Goal: Book appointment/travel/reservation

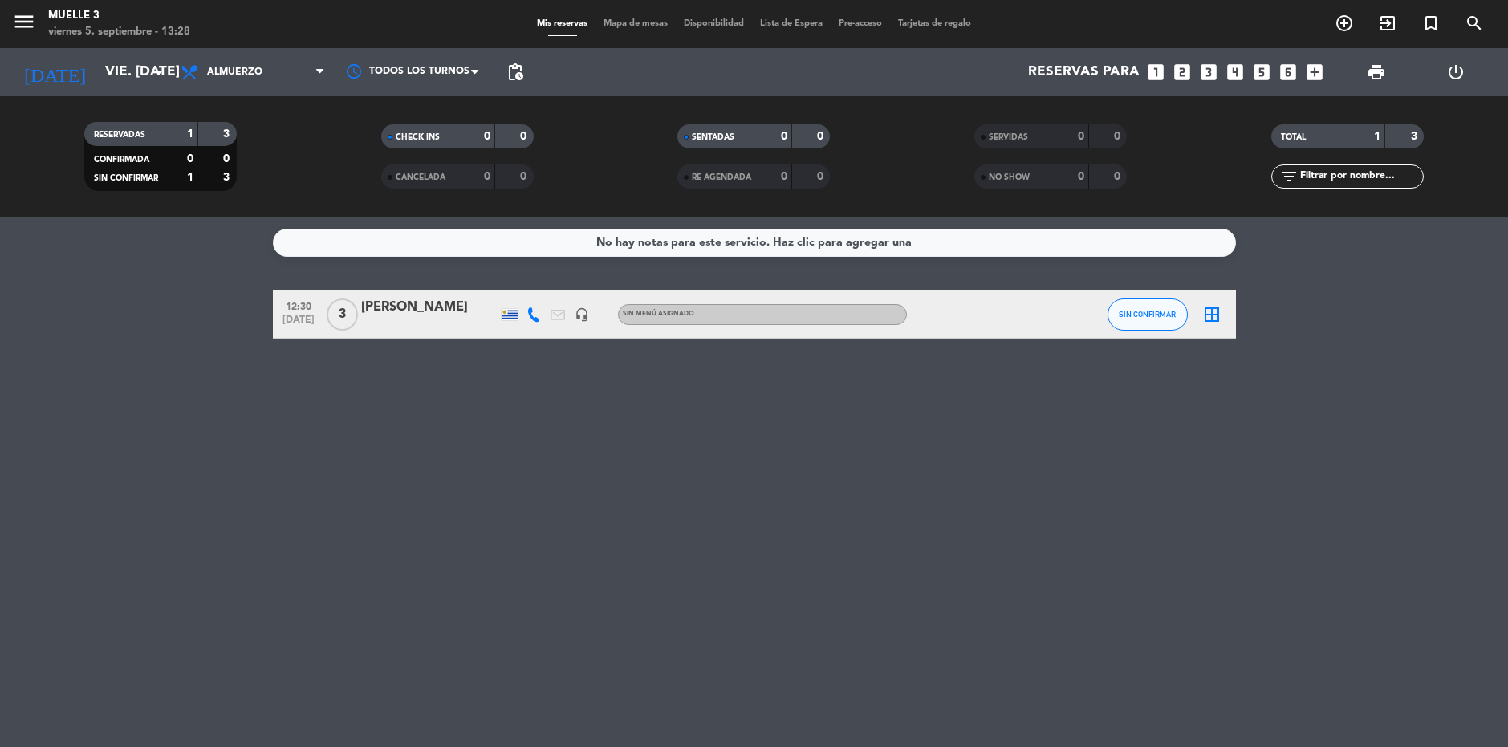
click at [876, 311] on div "Sin menú asignado" at bounding box center [762, 314] width 289 height 21
click at [969, 323] on div at bounding box center [979, 313] width 144 height 47
click at [1163, 319] on button "SIN CONFIRMAR" at bounding box center [1147, 315] width 80 height 32
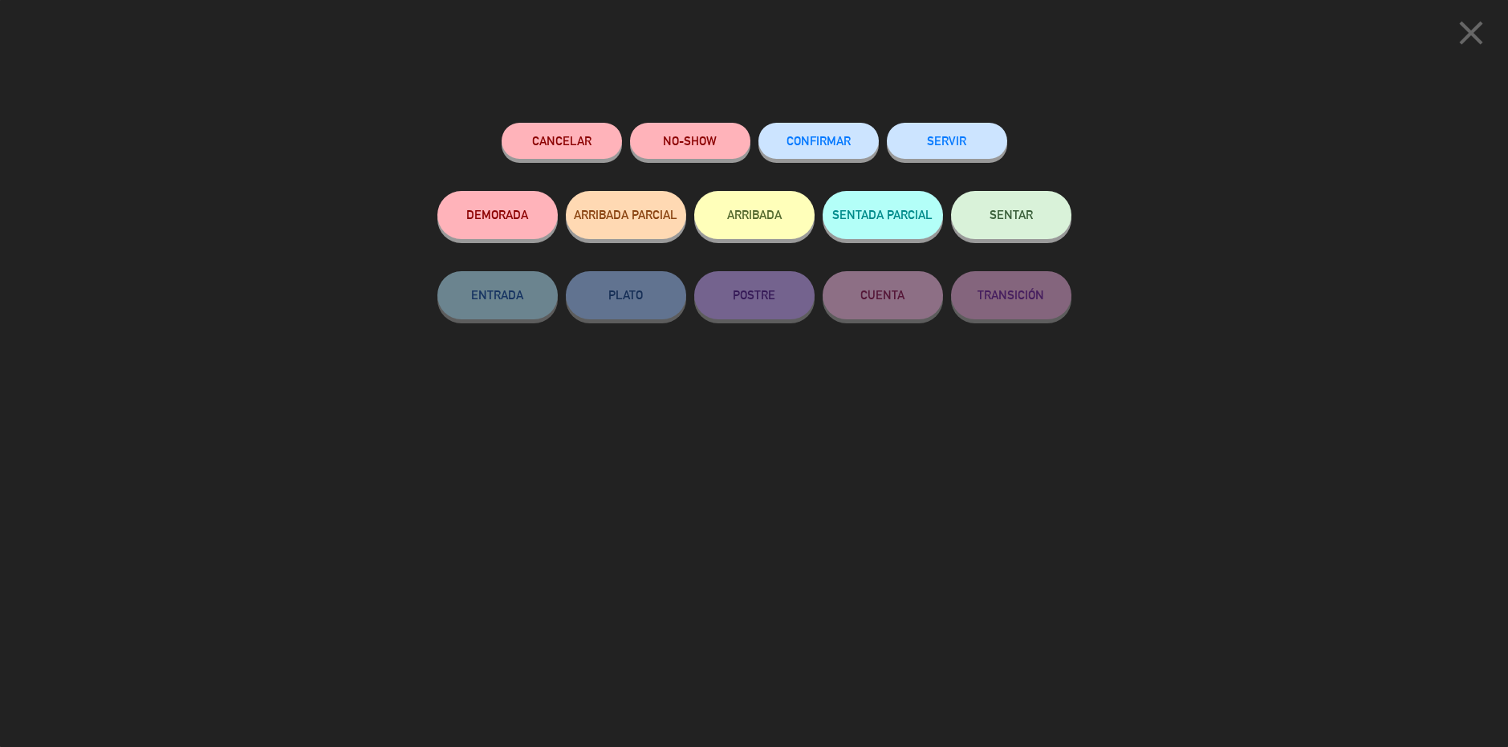
click at [977, 144] on button "SERVIR" at bounding box center [947, 141] width 120 height 36
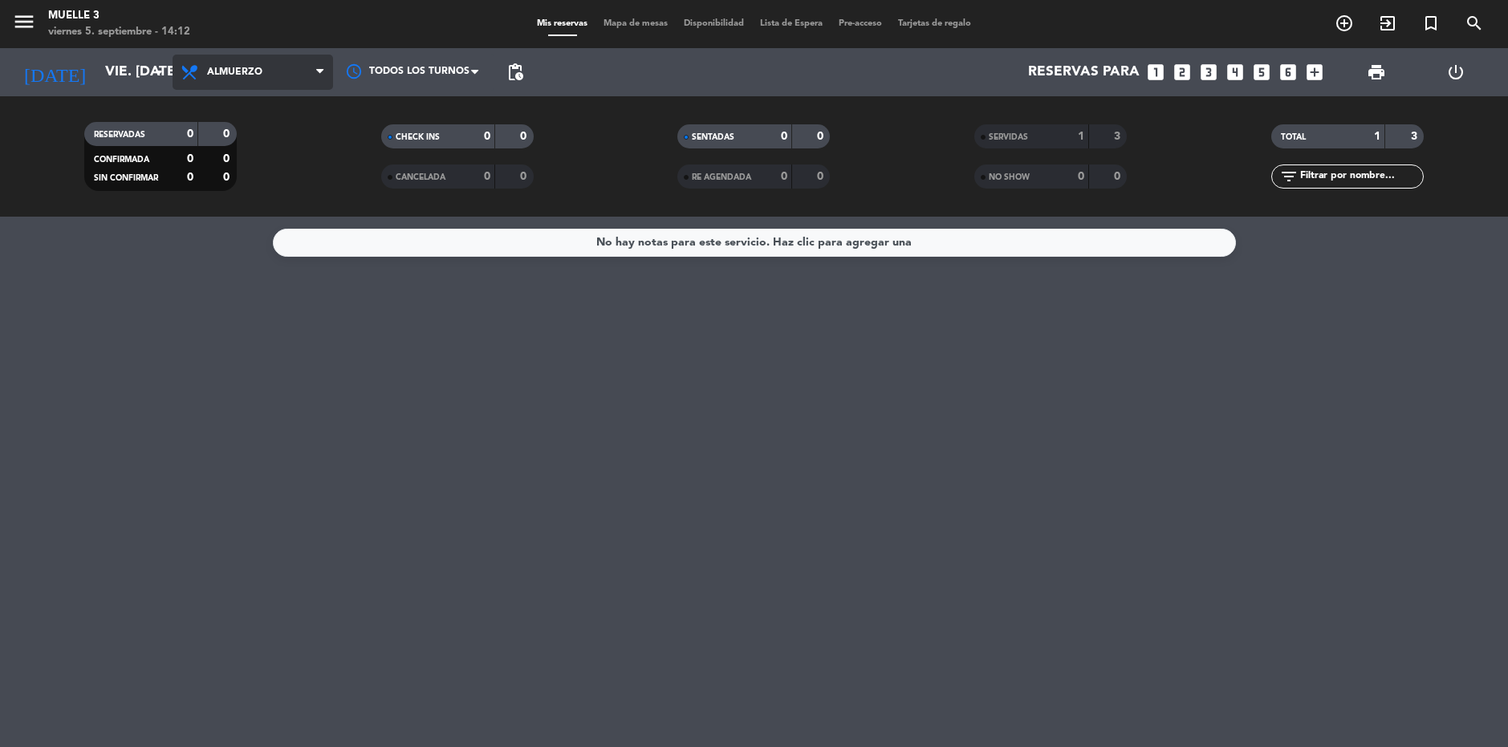
click at [278, 71] on span "Almuerzo" at bounding box center [253, 72] width 160 height 35
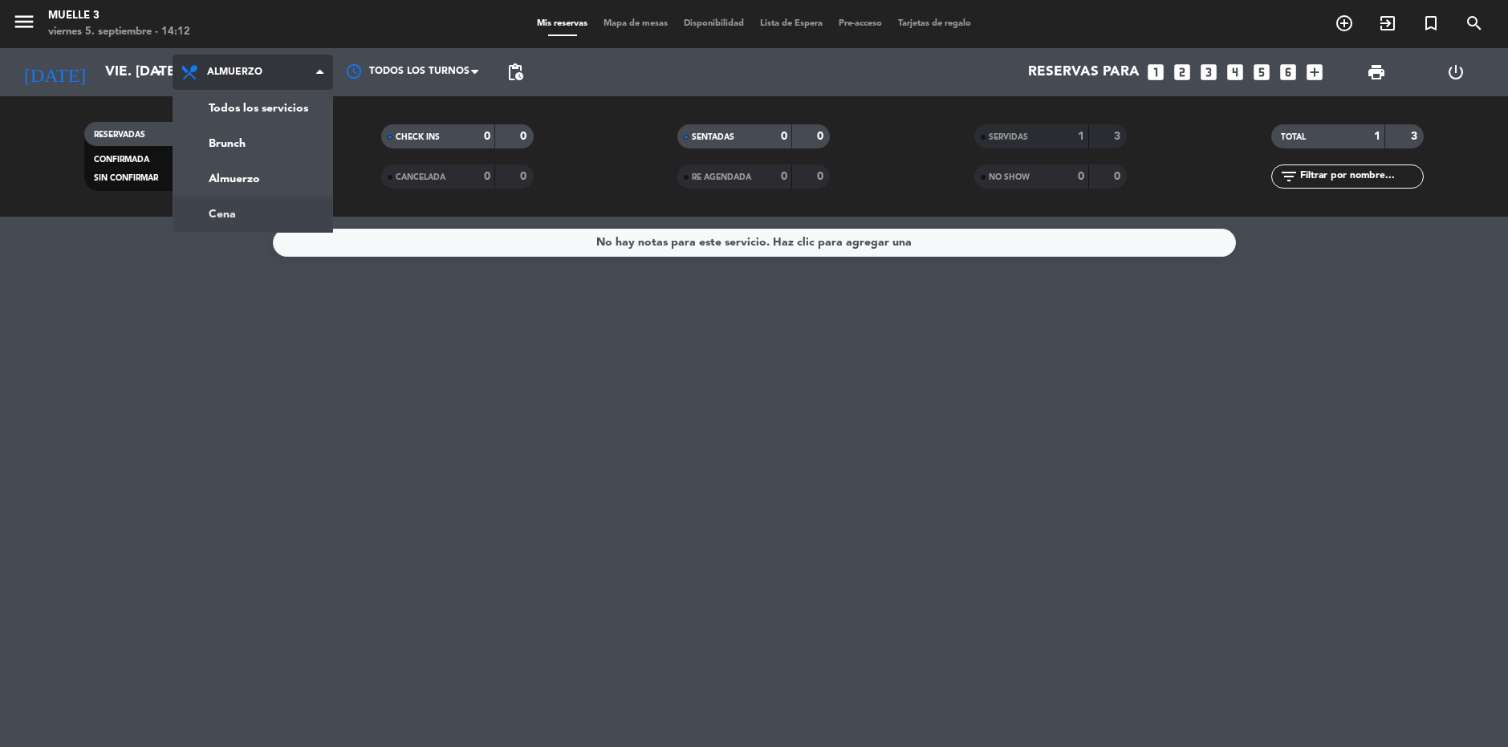
click at [224, 221] on ng-component "menu Muelle 3 viernes 5. septiembre - 14:12 Mis reservas Mapa de mesas Disponib…" at bounding box center [754, 373] width 1508 height 747
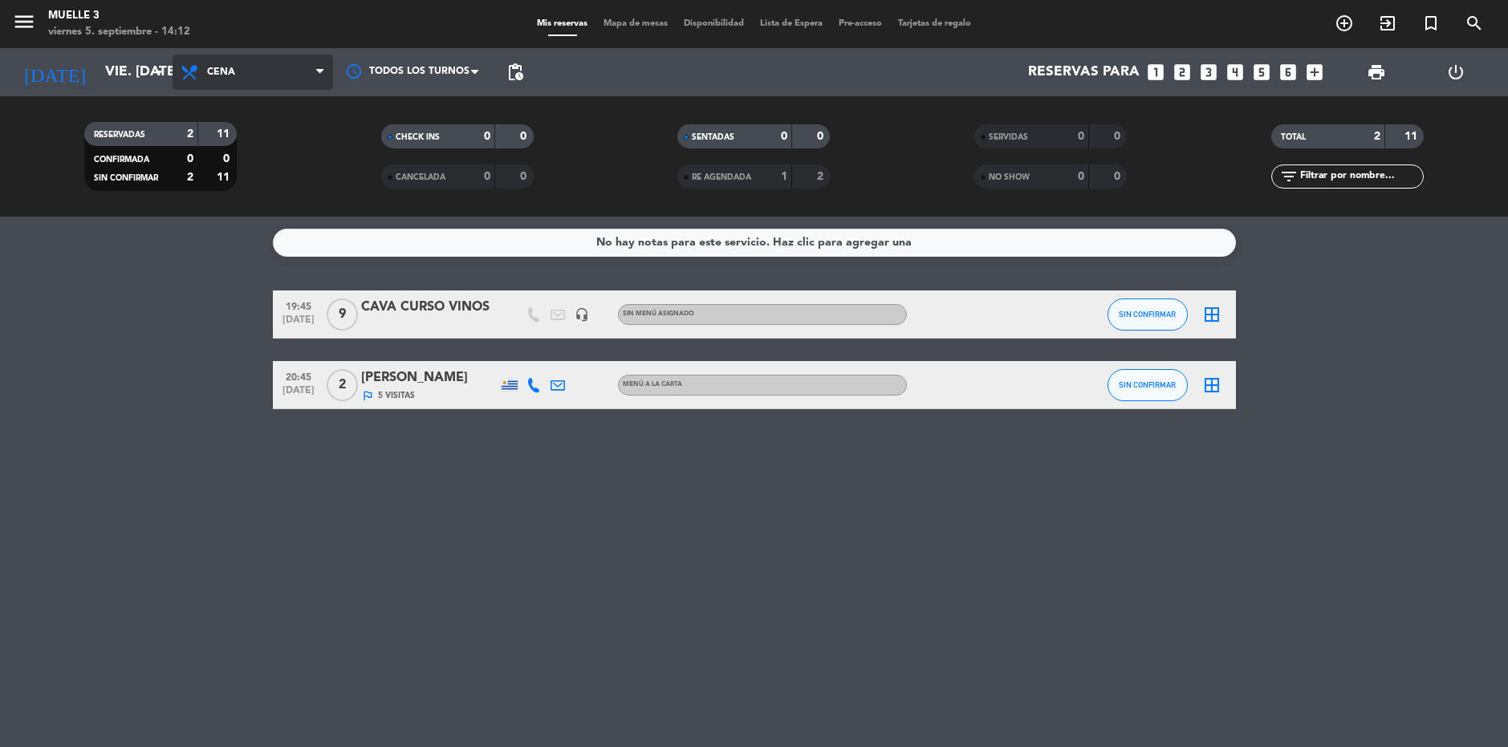
drag, startPoint x: 220, startPoint y: 86, endPoint x: 242, endPoint y: 79, distance: 23.6
click at [222, 86] on span "Cena" at bounding box center [253, 72] width 160 height 35
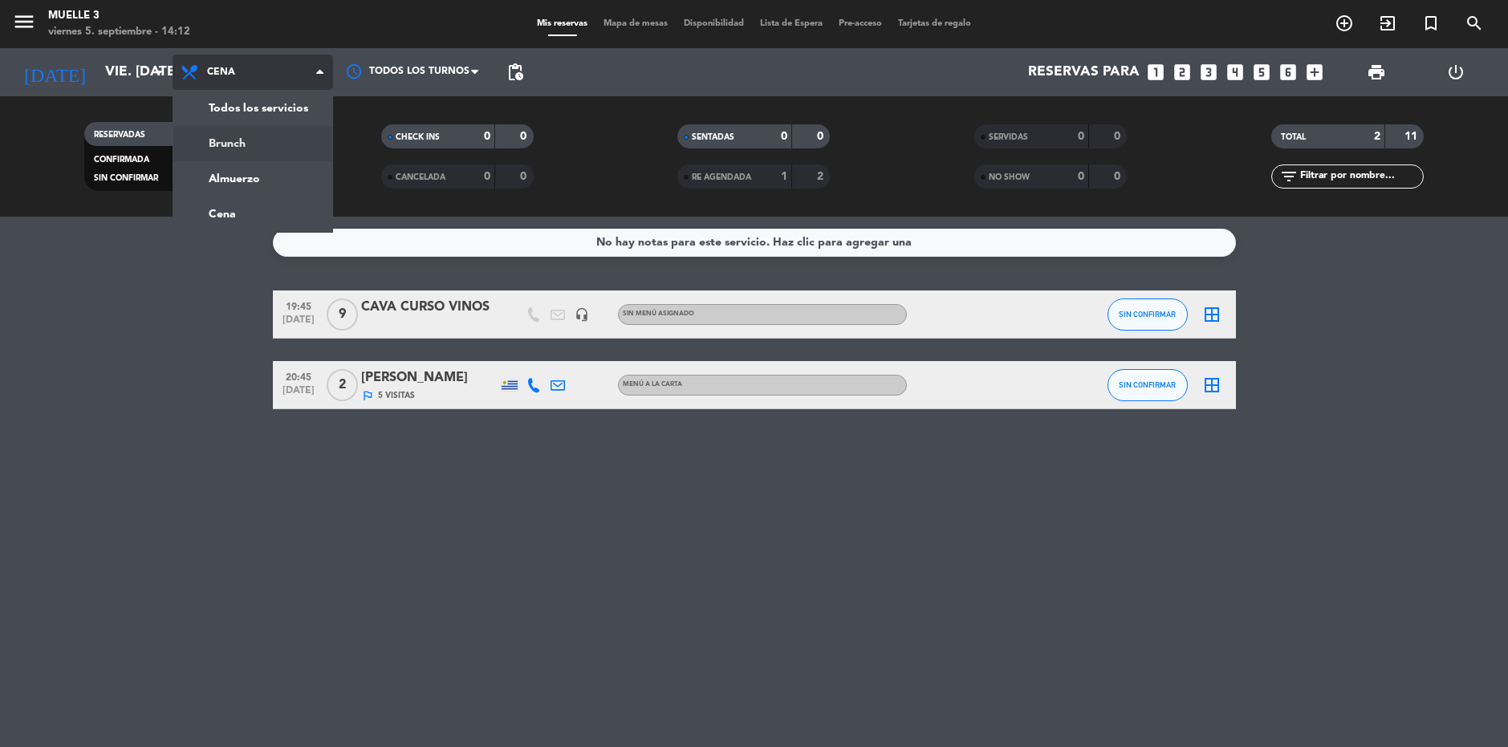
click at [243, 156] on div "menu Muelle 3 viernes 5. septiembre - 14:12 Mis reservas Mapa de mesas Disponib…" at bounding box center [754, 108] width 1508 height 217
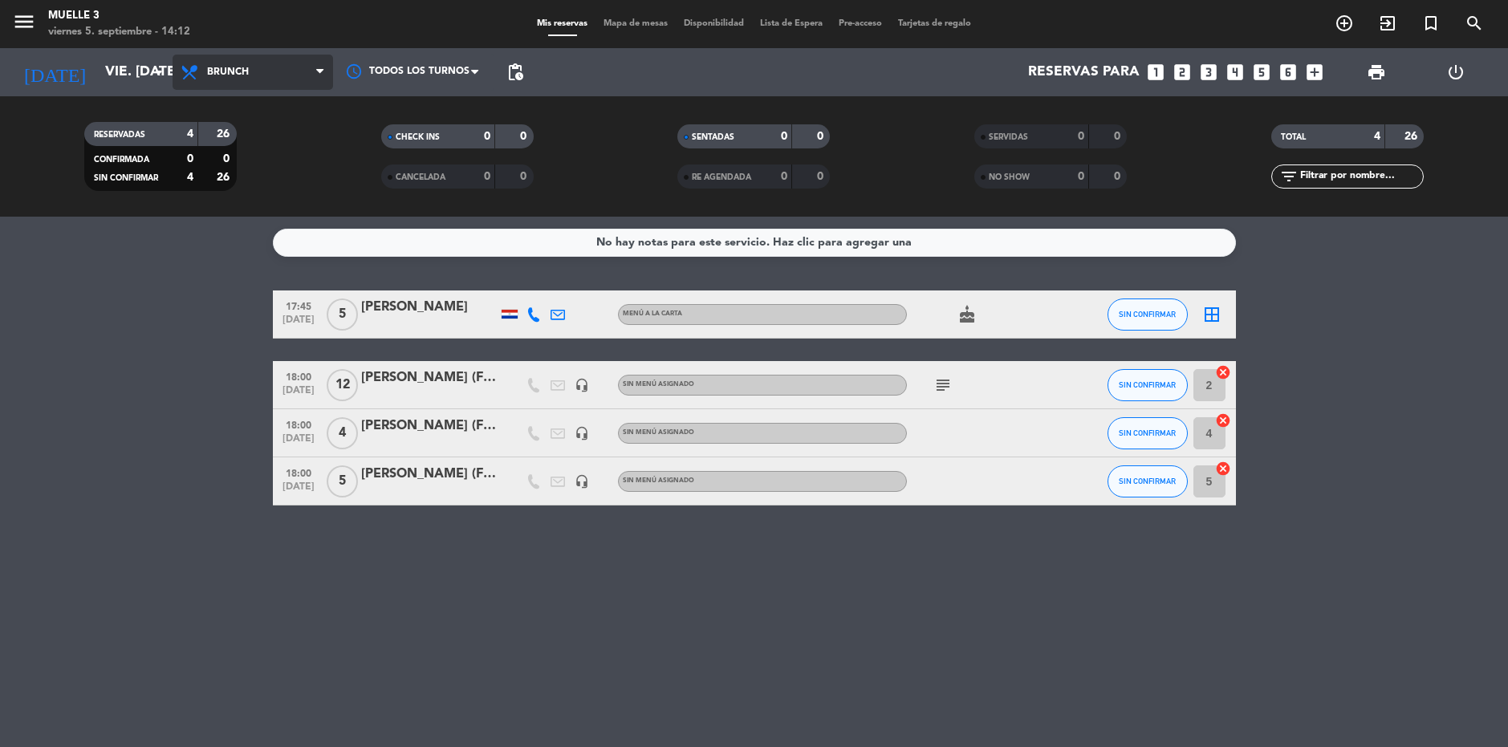
click at [266, 64] on span "Brunch" at bounding box center [253, 72] width 160 height 35
click at [256, 141] on div "menu Muelle 3 viernes 5. septiembre - 14:13 Mis reservas Mapa de mesas Disponib…" at bounding box center [754, 108] width 1508 height 217
click at [944, 386] on icon "subject" at bounding box center [942, 385] width 19 height 19
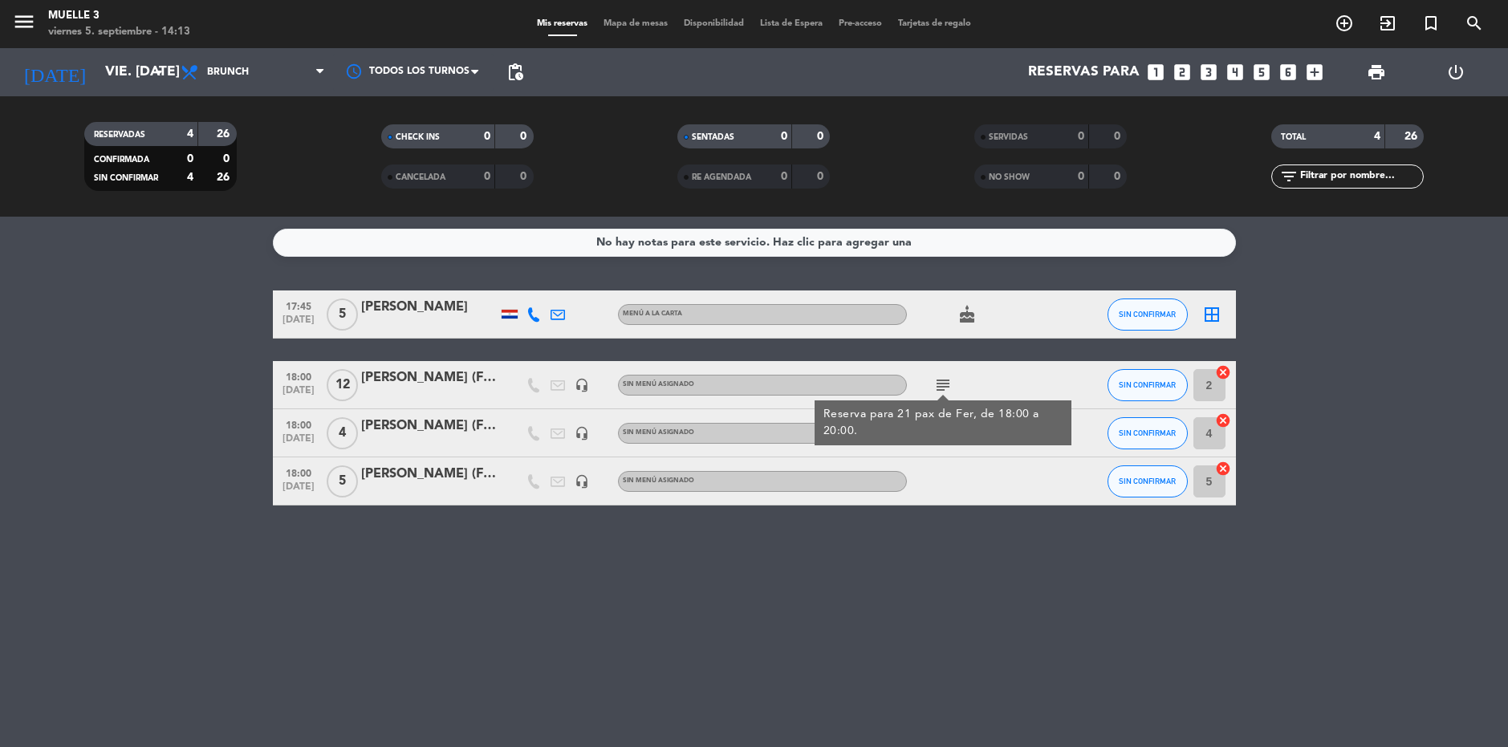
click at [494, 437] on div at bounding box center [429, 443] width 136 height 13
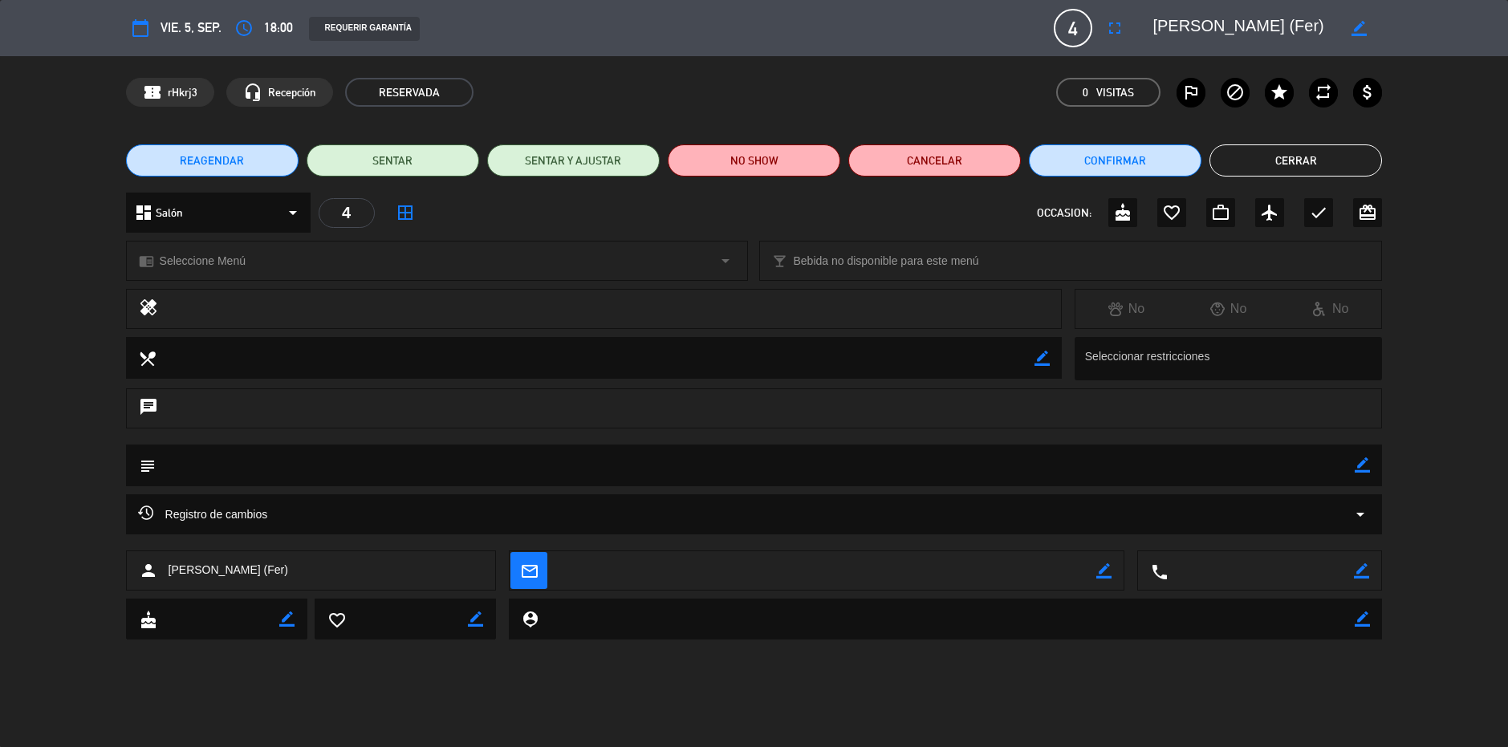
click at [1323, 154] on button "Cerrar" at bounding box center [1295, 160] width 173 height 32
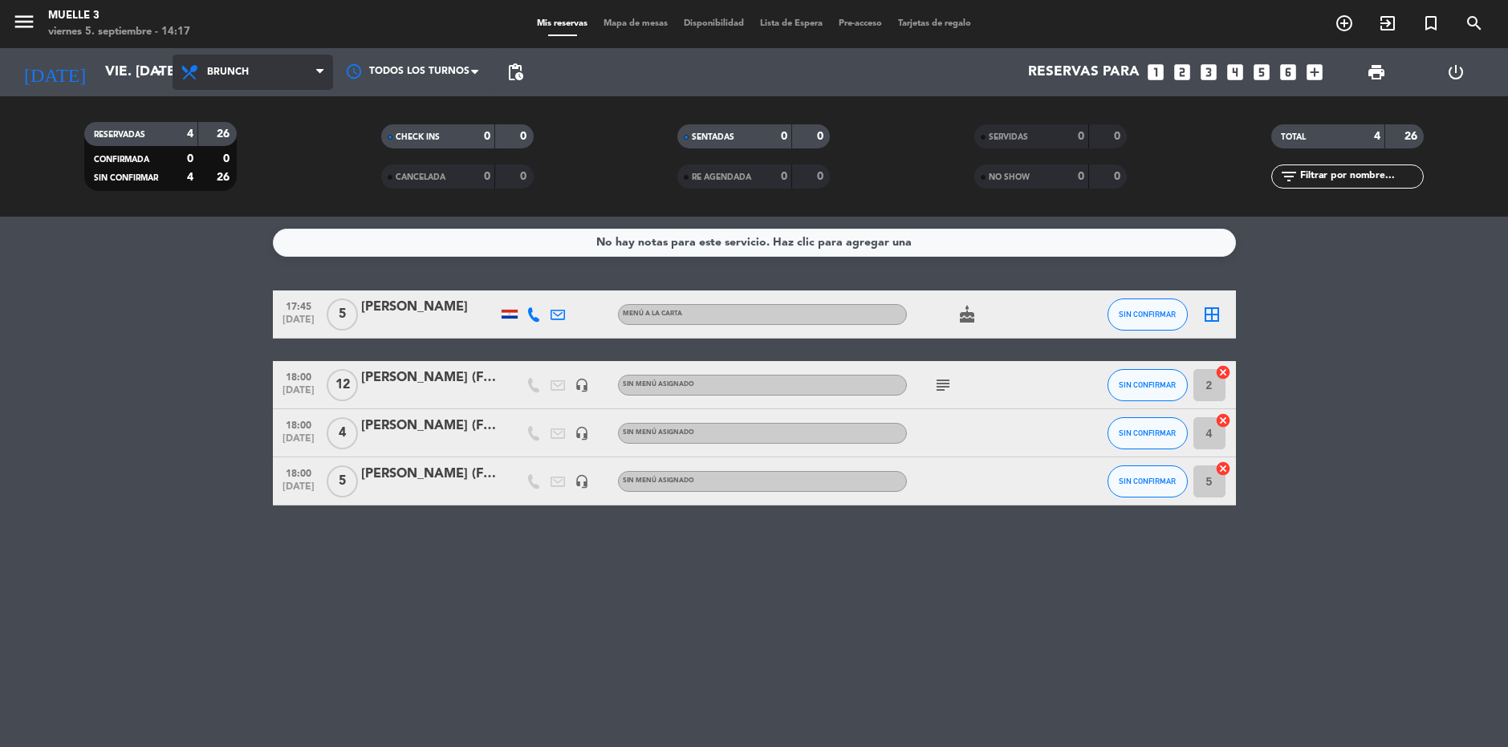
click at [318, 71] on icon at bounding box center [319, 72] width 7 height 13
click at [248, 180] on div "menu Muelle 3 viernes 5. septiembre - 14:17 Mis reservas Mapa de mesas Disponib…" at bounding box center [754, 108] width 1508 height 217
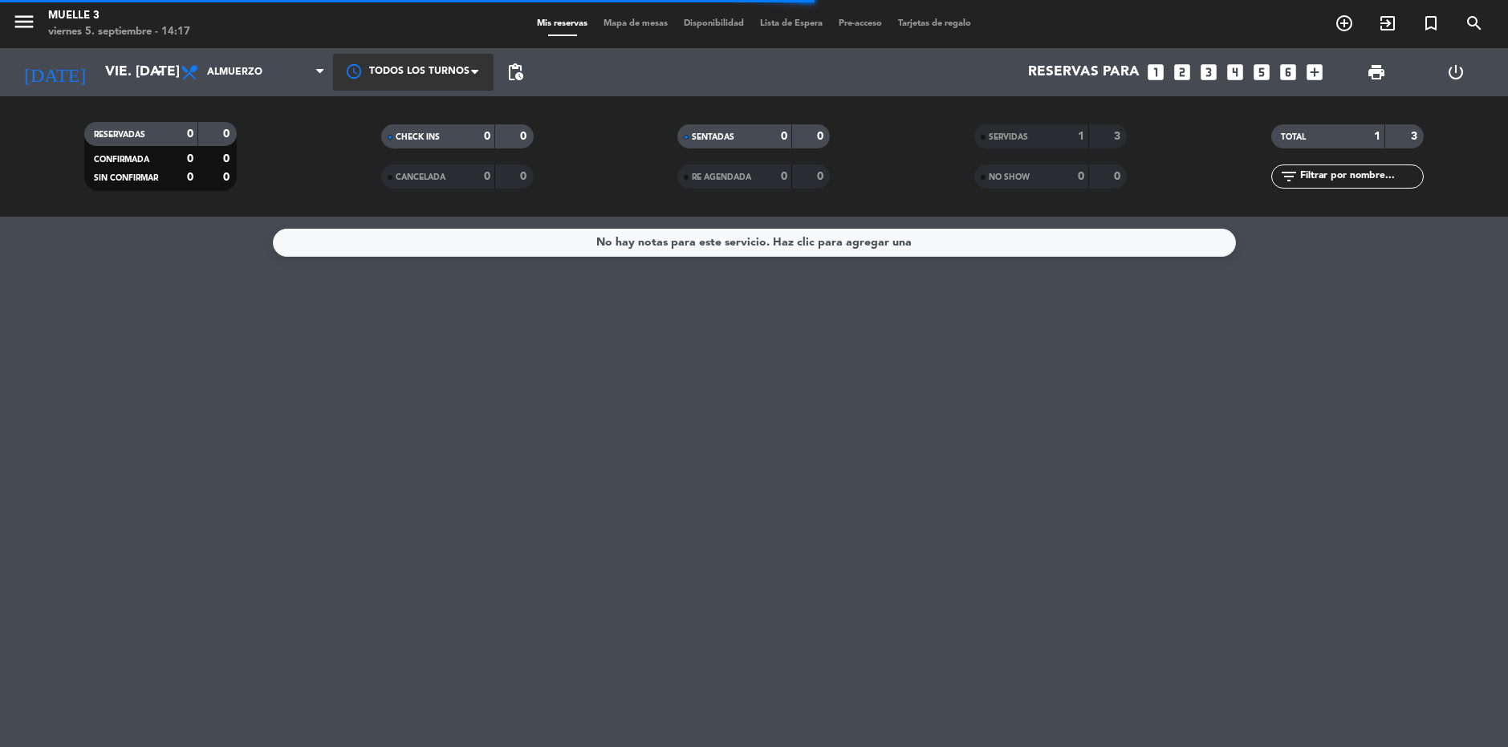
drag, startPoint x: 319, startPoint y: 69, endPoint x: 339, endPoint y: 63, distance: 20.1
click at [339, 63] on div "[DATE] vie. [DATE] arrow_drop_down Todos los servicios Brunch Almuerzo Cena Alm…" at bounding box center [754, 72] width 1508 height 48
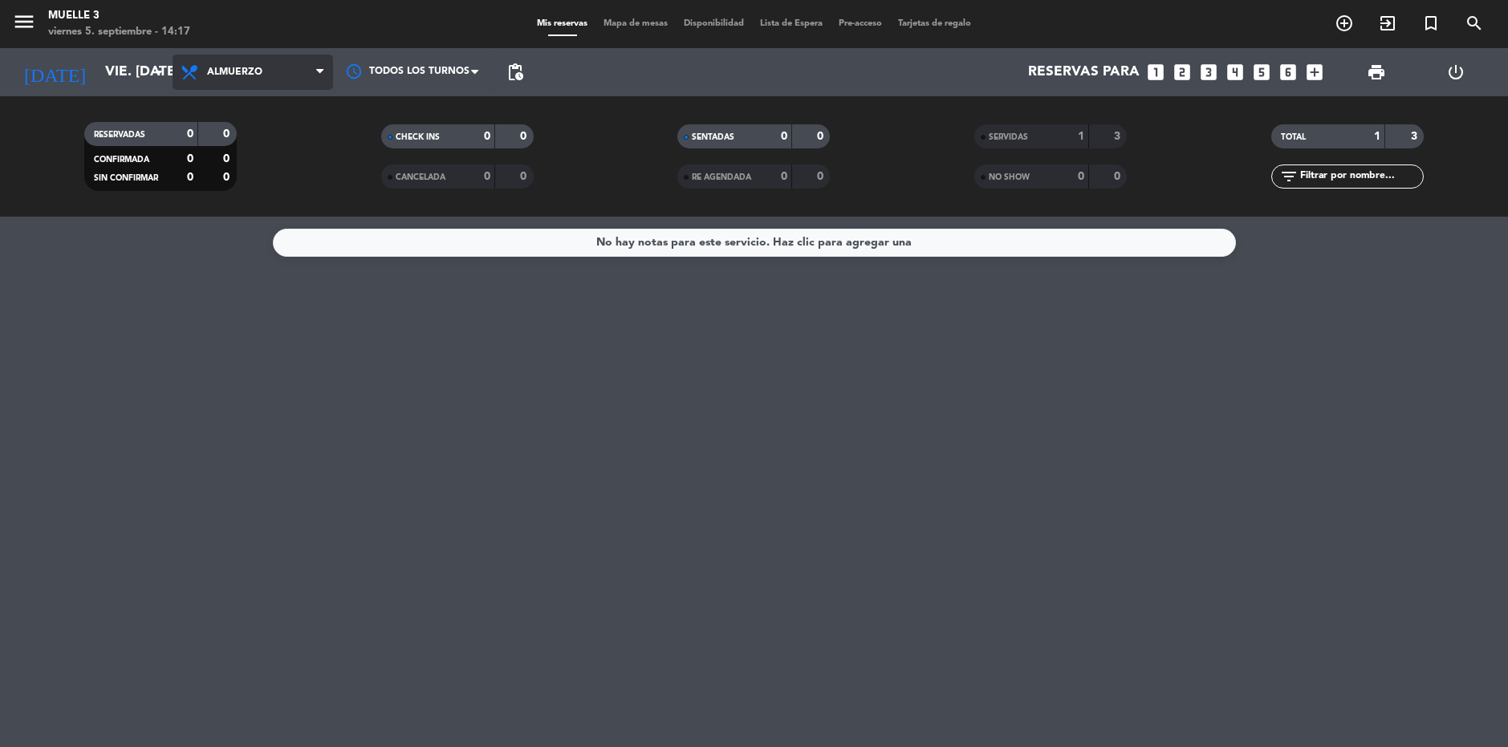
click at [322, 75] on icon at bounding box center [319, 72] width 7 height 13
click at [264, 147] on div "menu Muelle 3 viernes 5. septiembre - 14:17 Mis reservas Mapa de mesas Disponib…" at bounding box center [754, 108] width 1508 height 217
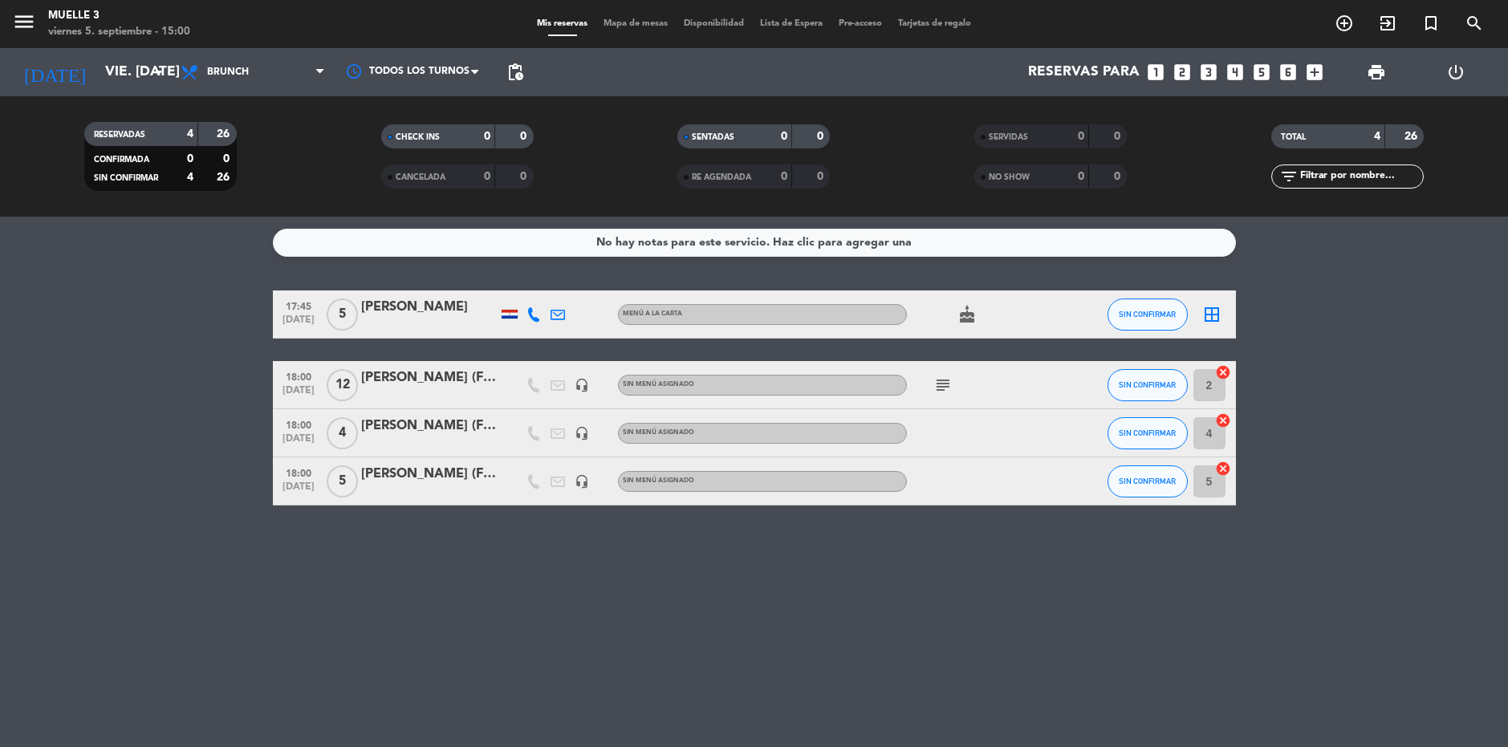
click at [919, 72] on div "Reservas para looks_one looks_two looks_3 looks_4 looks_5 looks_6 add_box" at bounding box center [930, 72] width 799 height 48
click at [961, 314] on icon "cake" at bounding box center [966, 314] width 19 height 19
click at [1027, 343] on div "17:45 [DATE] 5 [PERSON_NAME] MENÚ A LA CARTA cake CUMPLEAÑOS SIN CONFIRMAR bord…" at bounding box center [754, 397] width 963 height 215
click at [1214, 318] on icon "border_all" at bounding box center [1211, 314] width 19 height 19
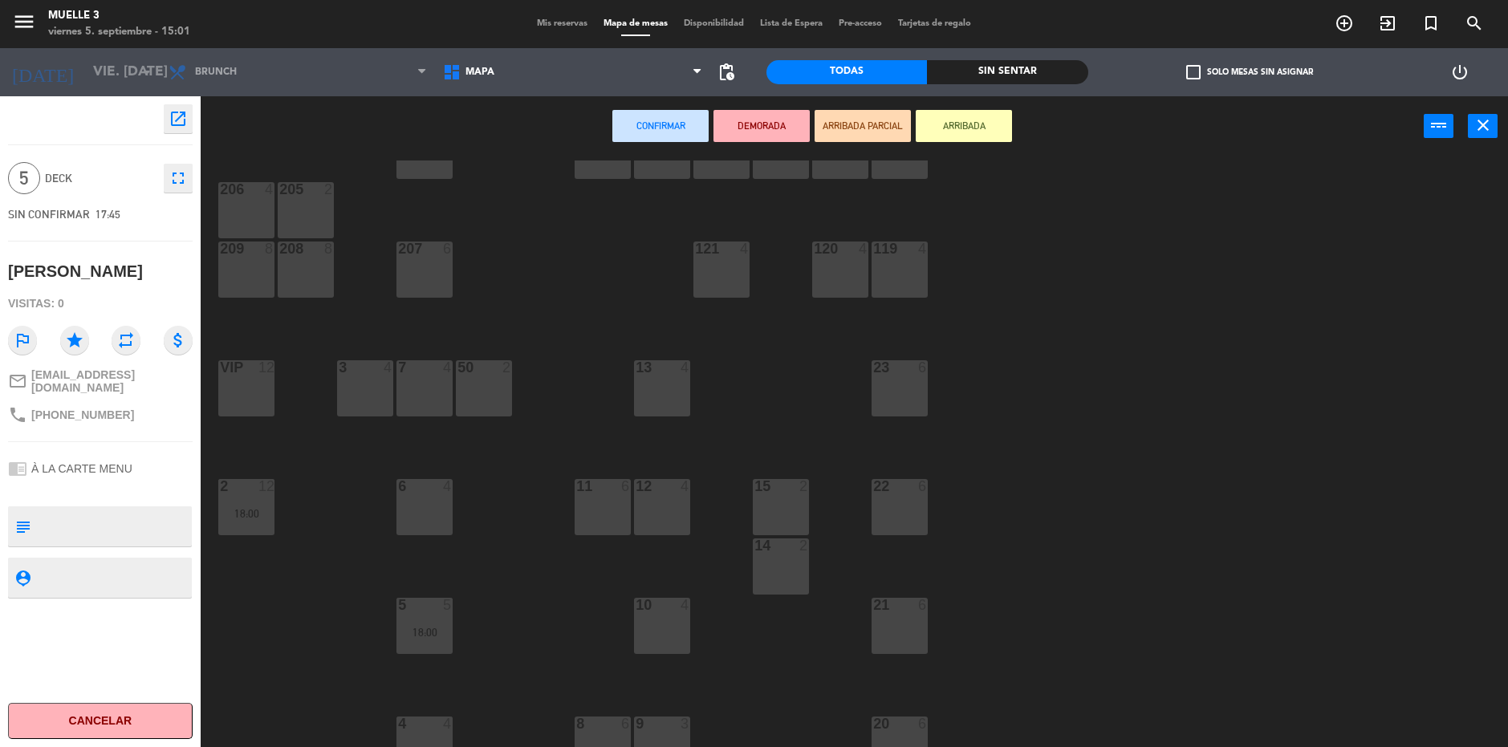
scroll to position [384, 0]
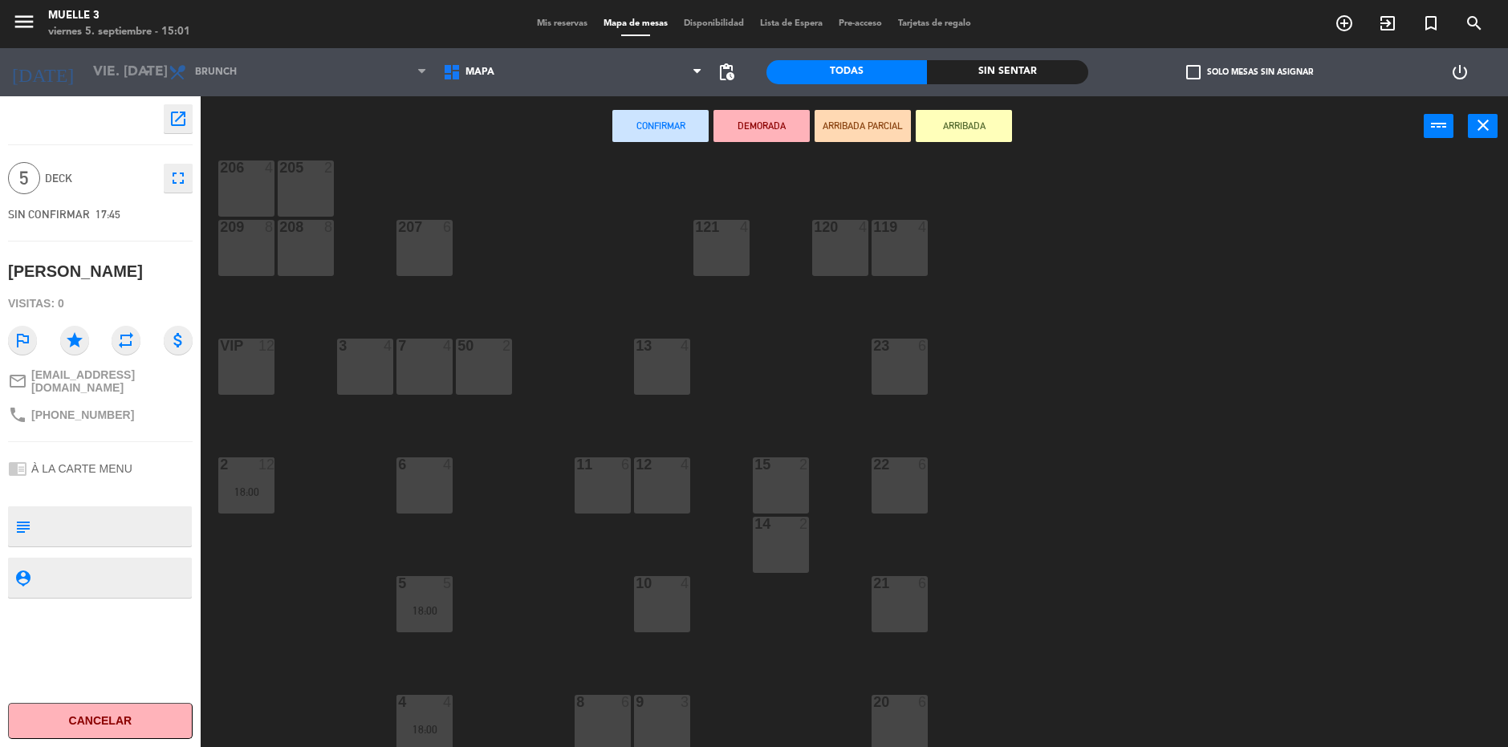
drag, startPoint x: 907, startPoint y: 595, endPoint x: 867, endPoint y: 565, distance: 49.3
click at [901, 595] on div "21 6" at bounding box center [899, 604] width 56 height 56
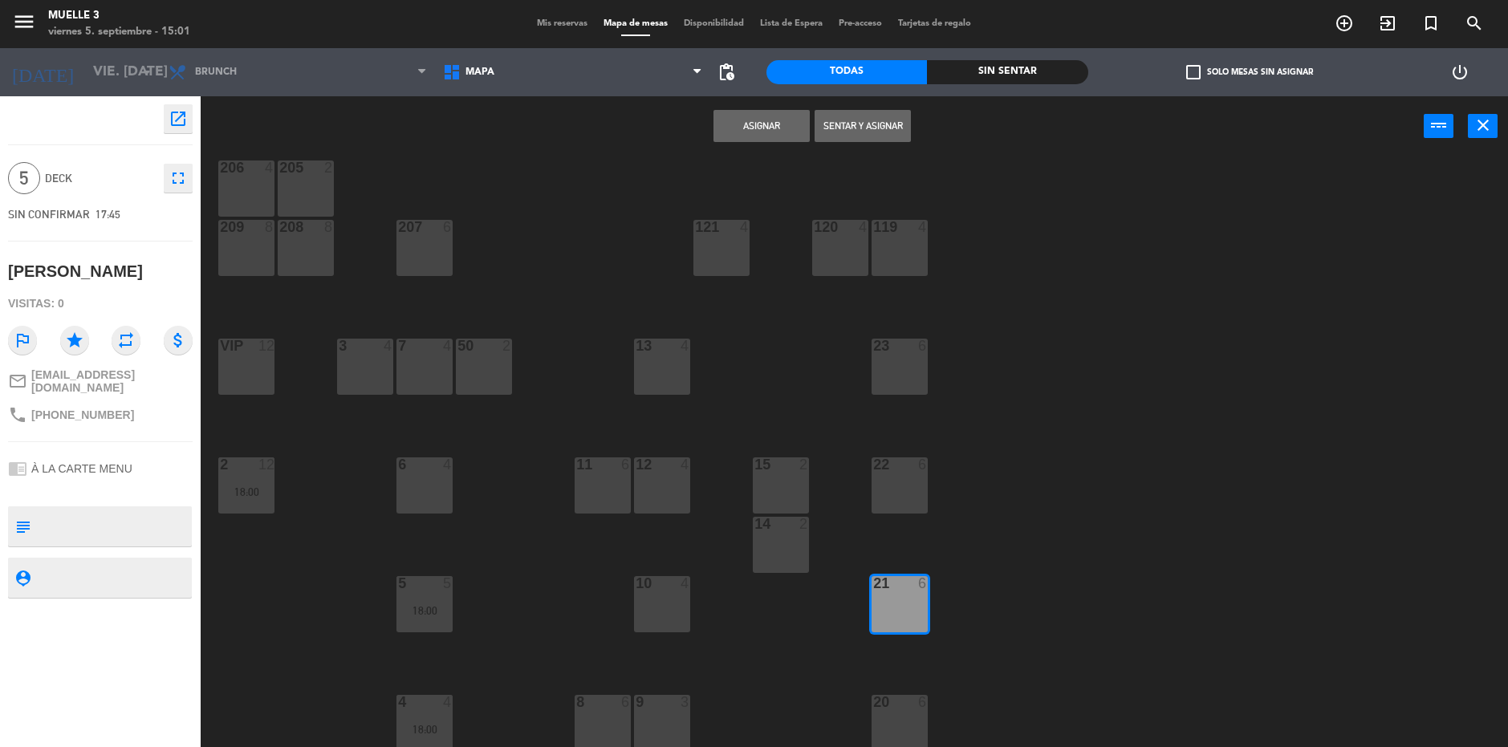
click at [735, 126] on button "Asignar" at bounding box center [761, 126] width 96 height 32
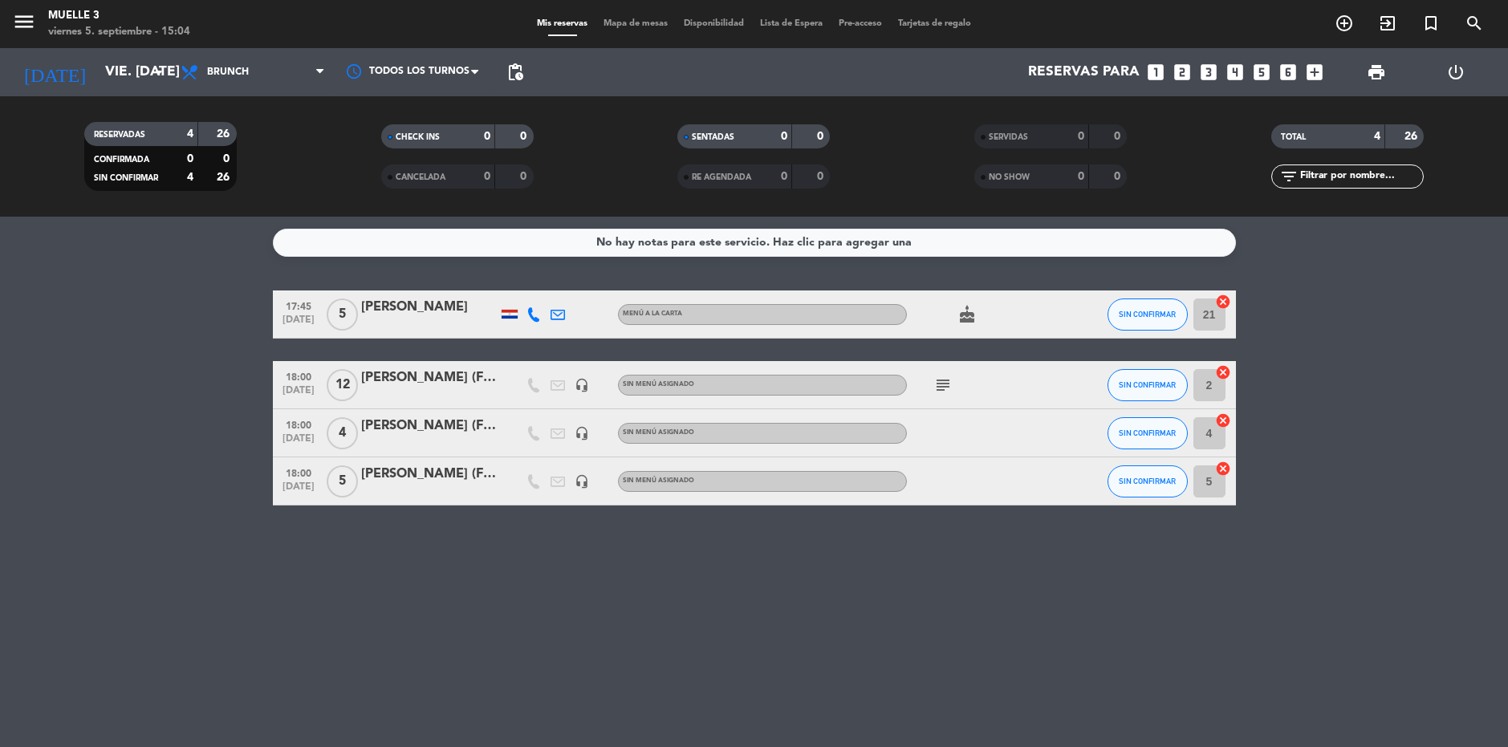
click at [937, 380] on icon "subject" at bounding box center [942, 385] width 19 height 19
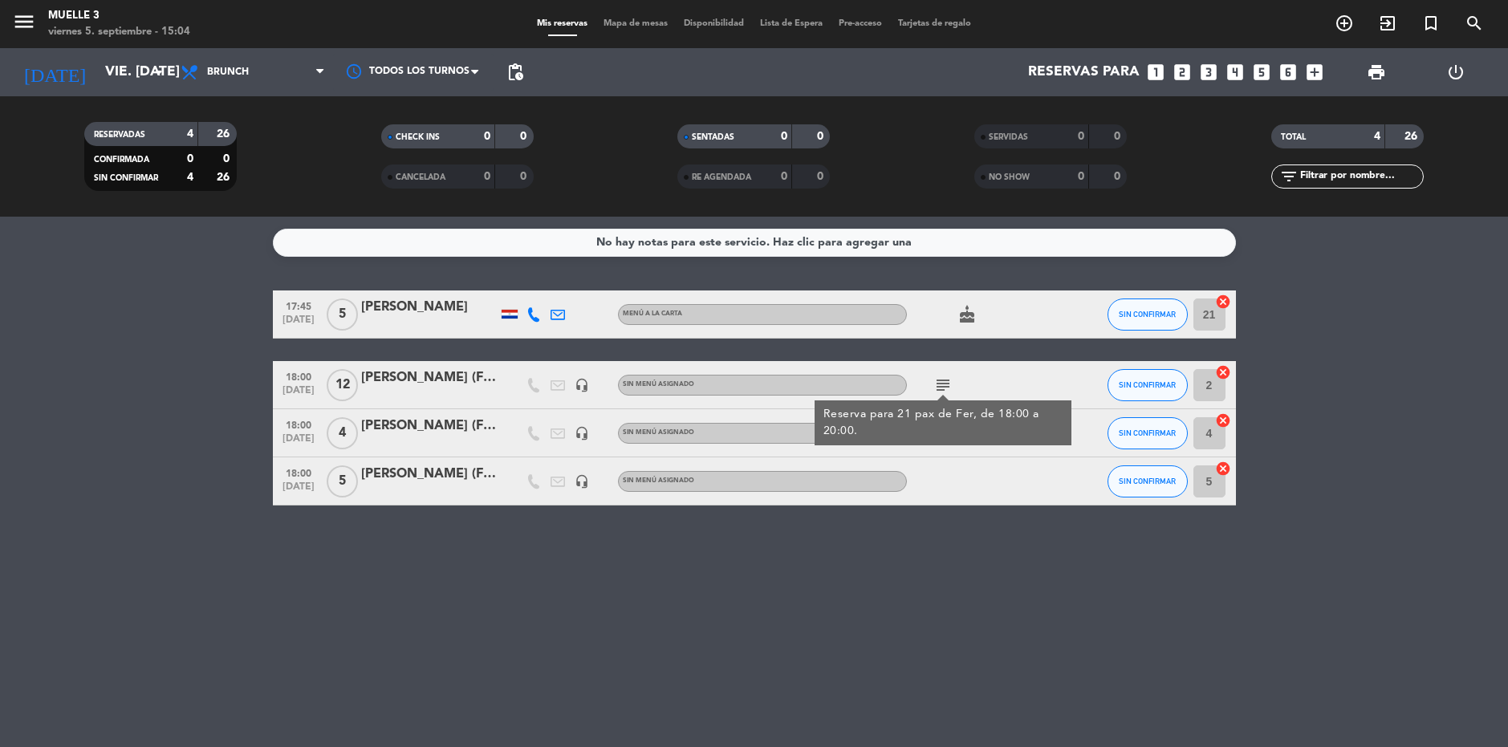
click at [957, 593] on div "No hay notas para este servicio. Haz clic para agregar una 17:45 [DATE] 5 [PERS…" at bounding box center [754, 482] width 1508 height 530
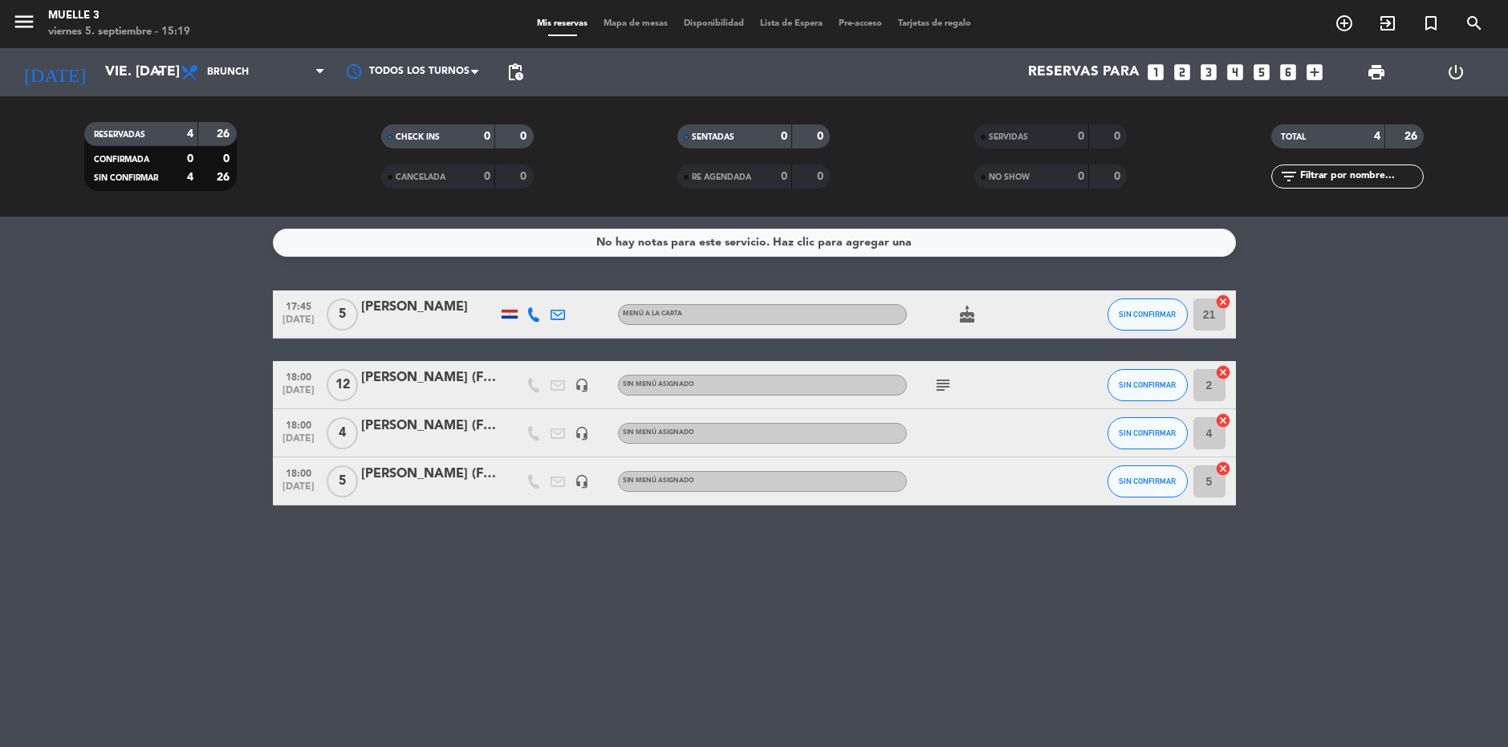
click at [1207, 74] on icon "looks_3" at bounding box center [1208, 72] width 21 height 21
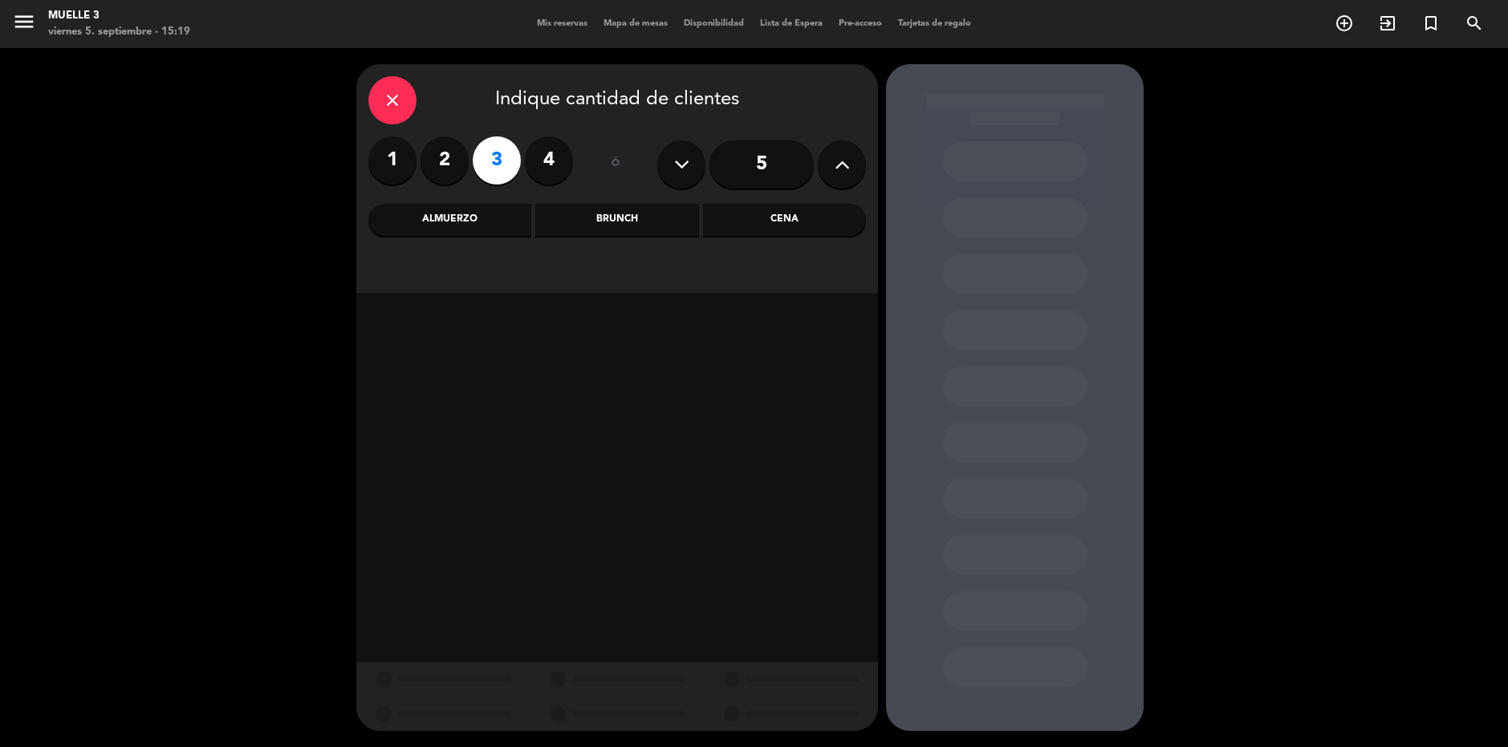
click at [764, 226] on div "Cena" at bounding box center [784, 220] width 163 height 32
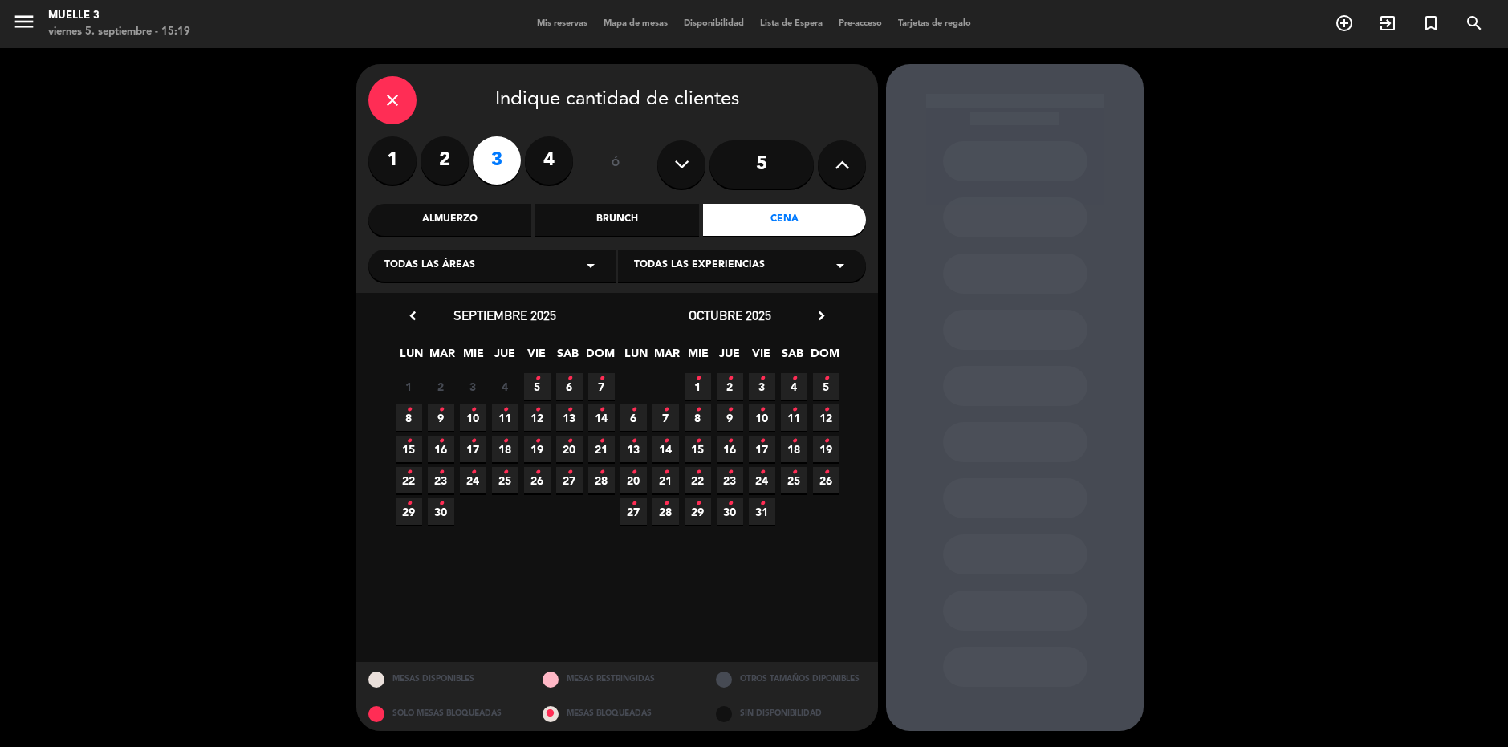
click at [534, 390] on icon "•" at bounding box center [537, 379] width 6 height 26
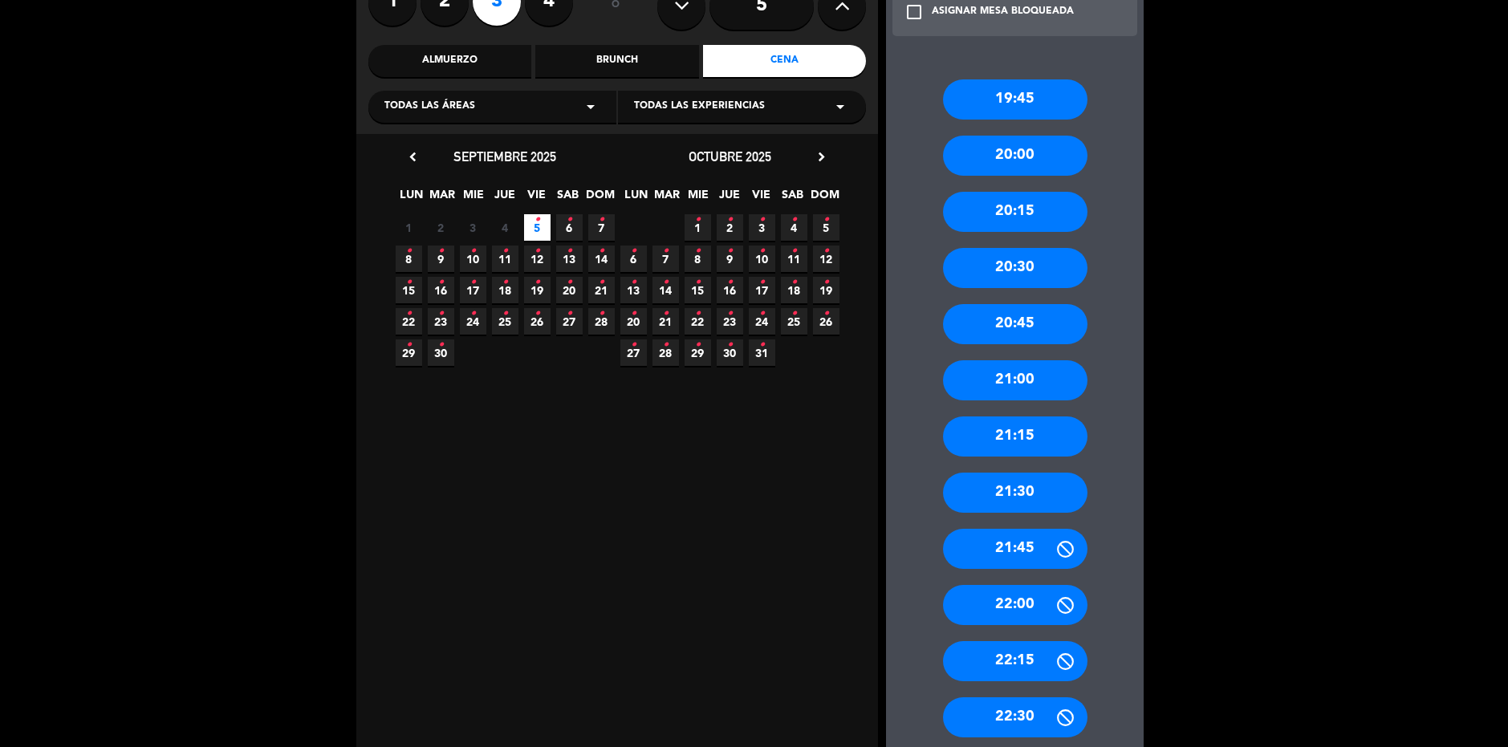
scroll to position [160, 0]
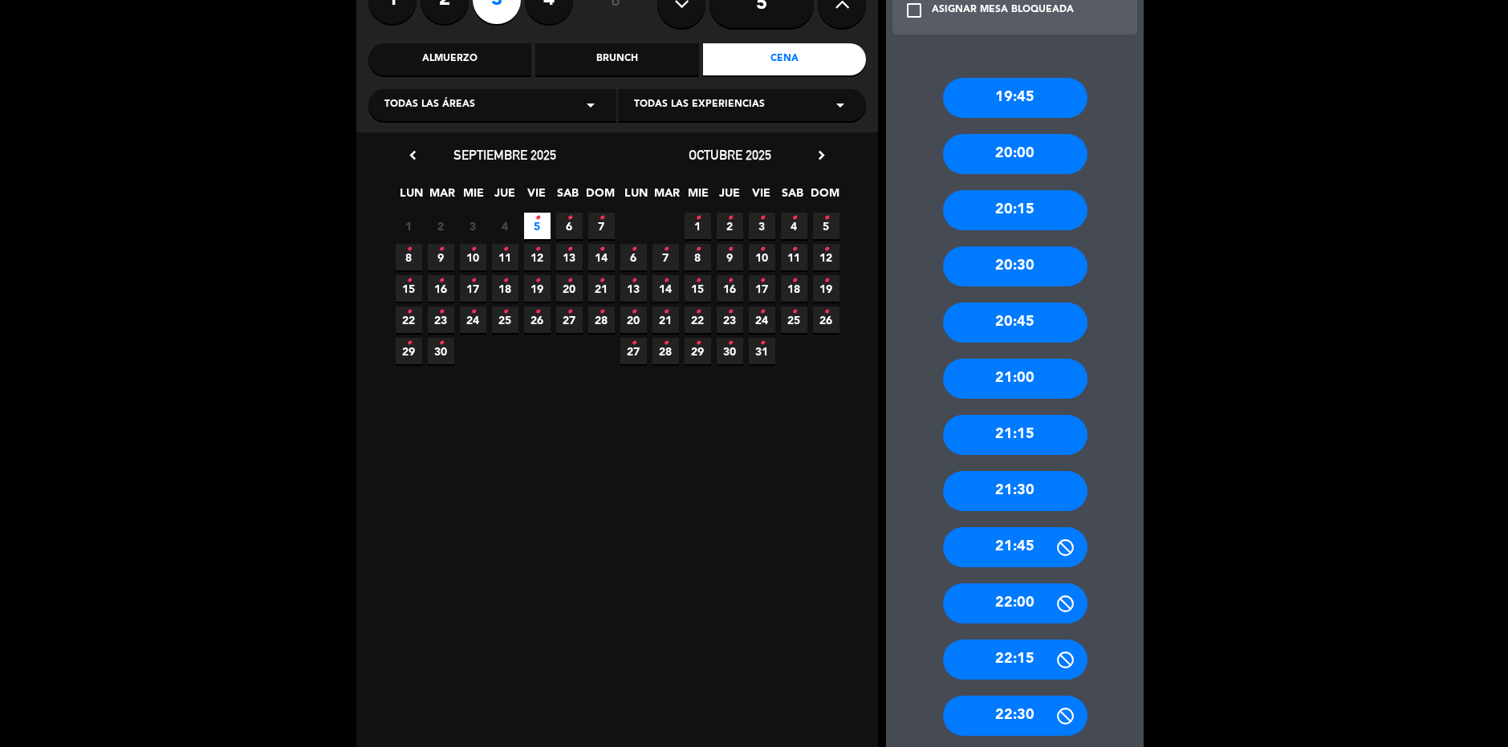
click at [1010, 496] on div "21:30" at bounding box center [1015, 491] width 144 height 40
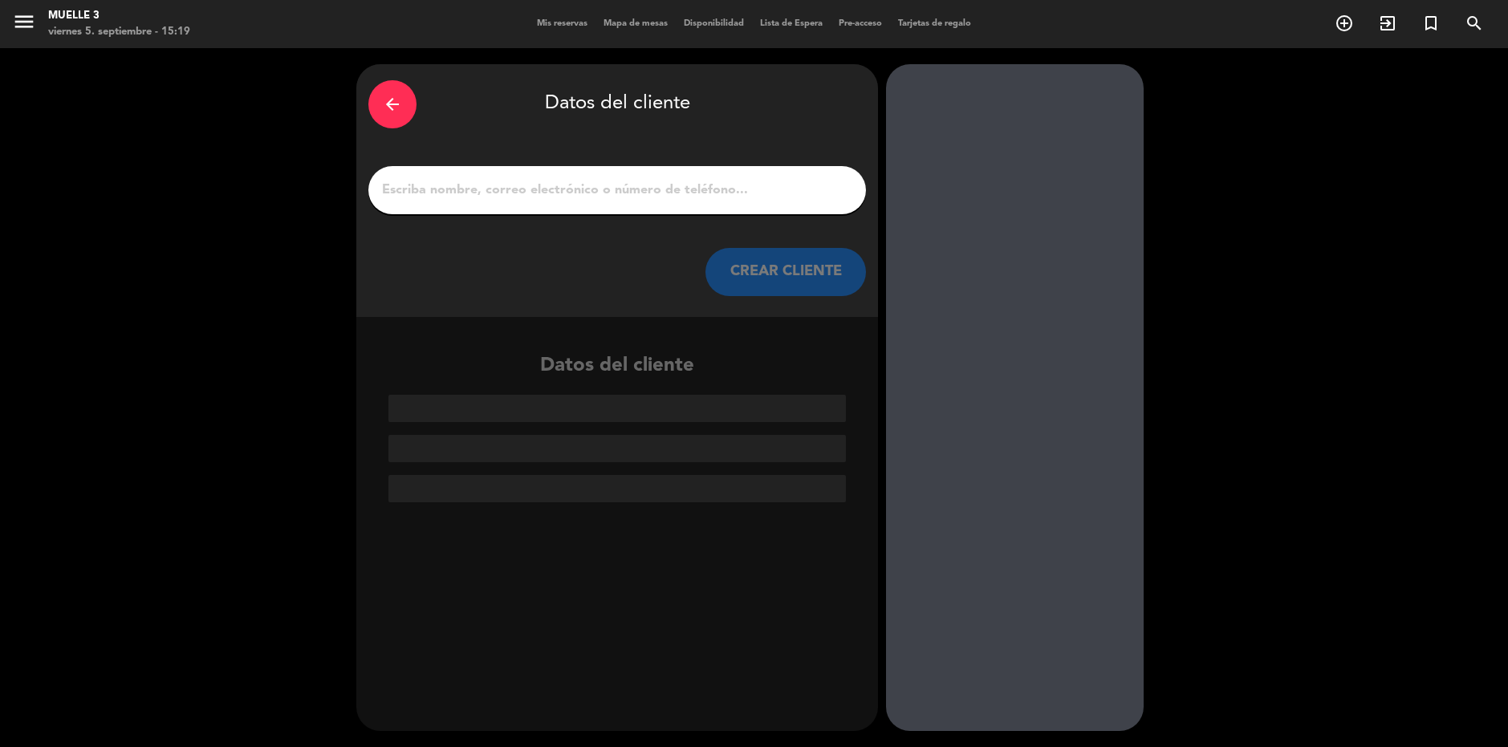
scroll to position [0, 0]
click at [582, 201] on input "1" at bounding box center [616, 190] width 473 height 22
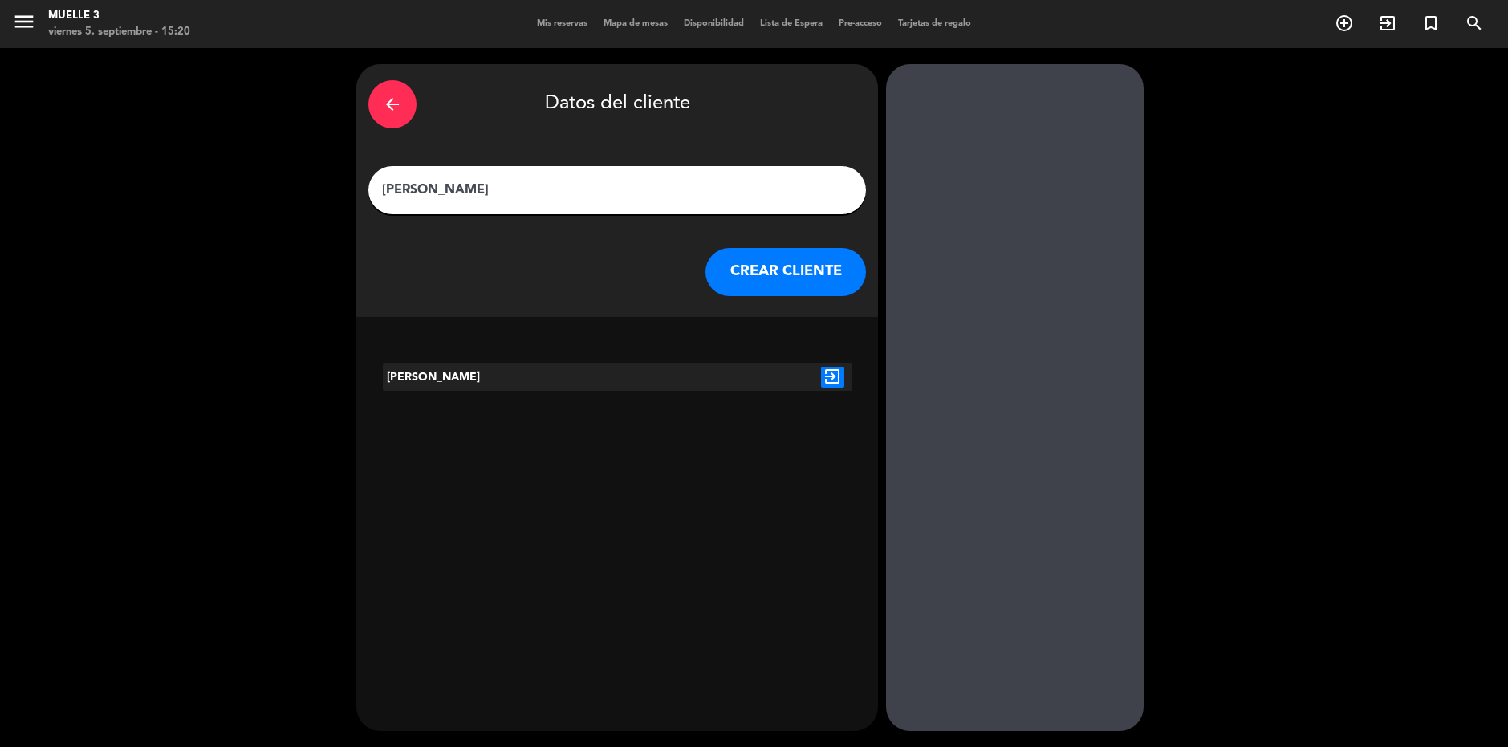
type input "[PERSON_NAME]"
click at [606, 372] on div at bounding box center [617, 377] width 79 height 27
click at [826, 380] on icon "exit_to_app" at bounding box center [832, 377] width 23 height 21
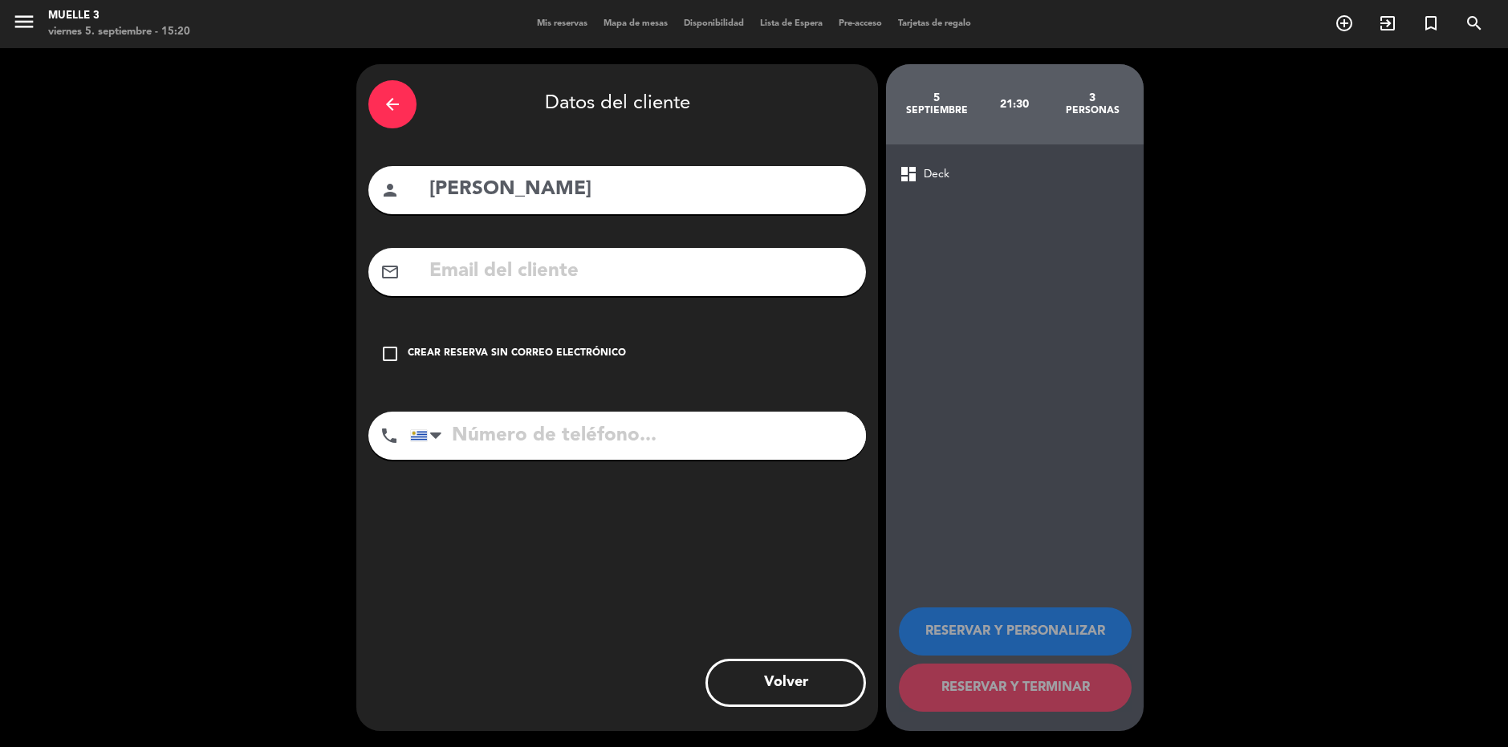
click at [394, 356] on icon "check_box_outline_blank" at bounding box center [389, 353] width 19 height 19
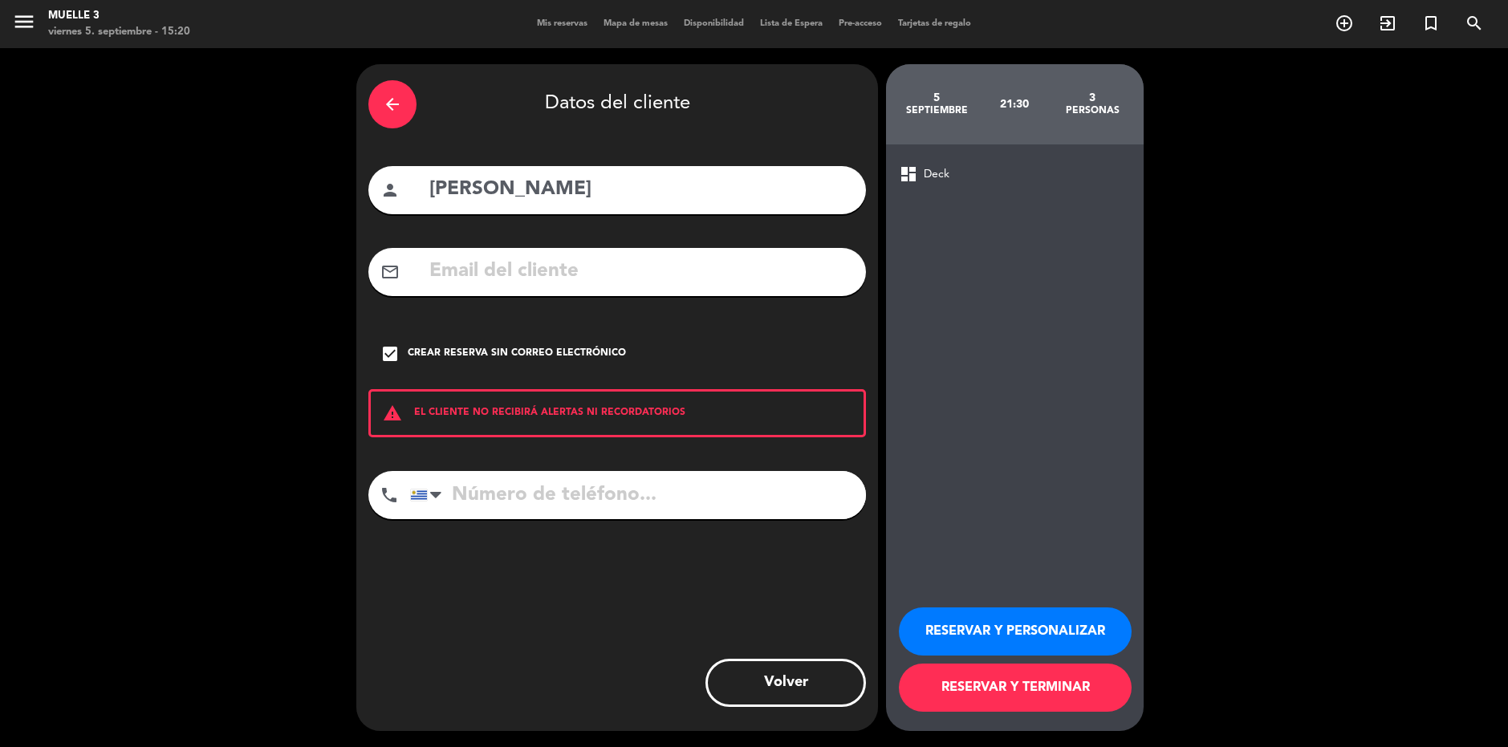
click at [998, 624] on button "RESERVAR Y PERSONALIZAR" at bounding box center [1015, 631] width 233 height 48
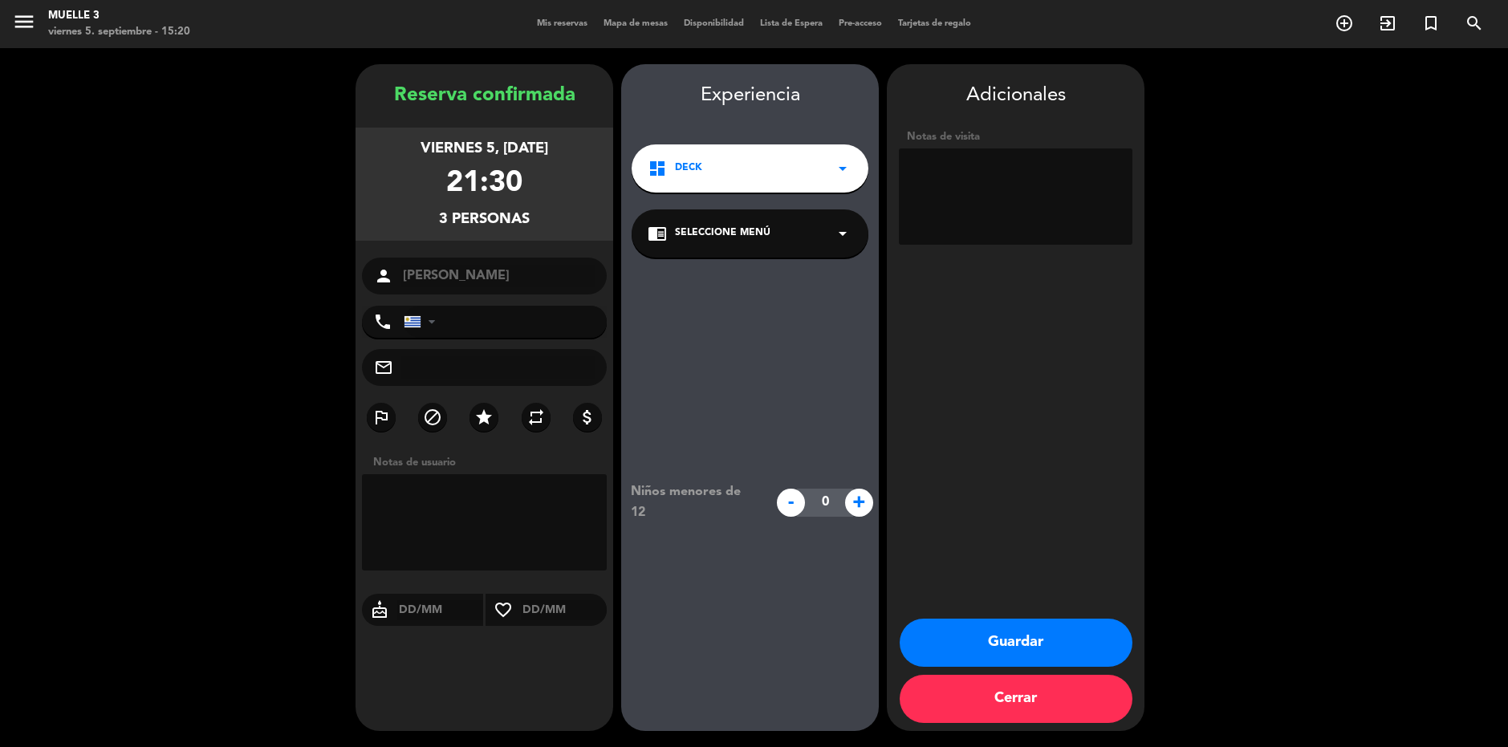
click at [437, 514] on textarea at bounding box center [484, 522] width 245 height 96
type textarea "Mesa fuera 113"
click at [1026, 644] on button "Guardar" at bounding box center [1016, 643] width 233 height 48
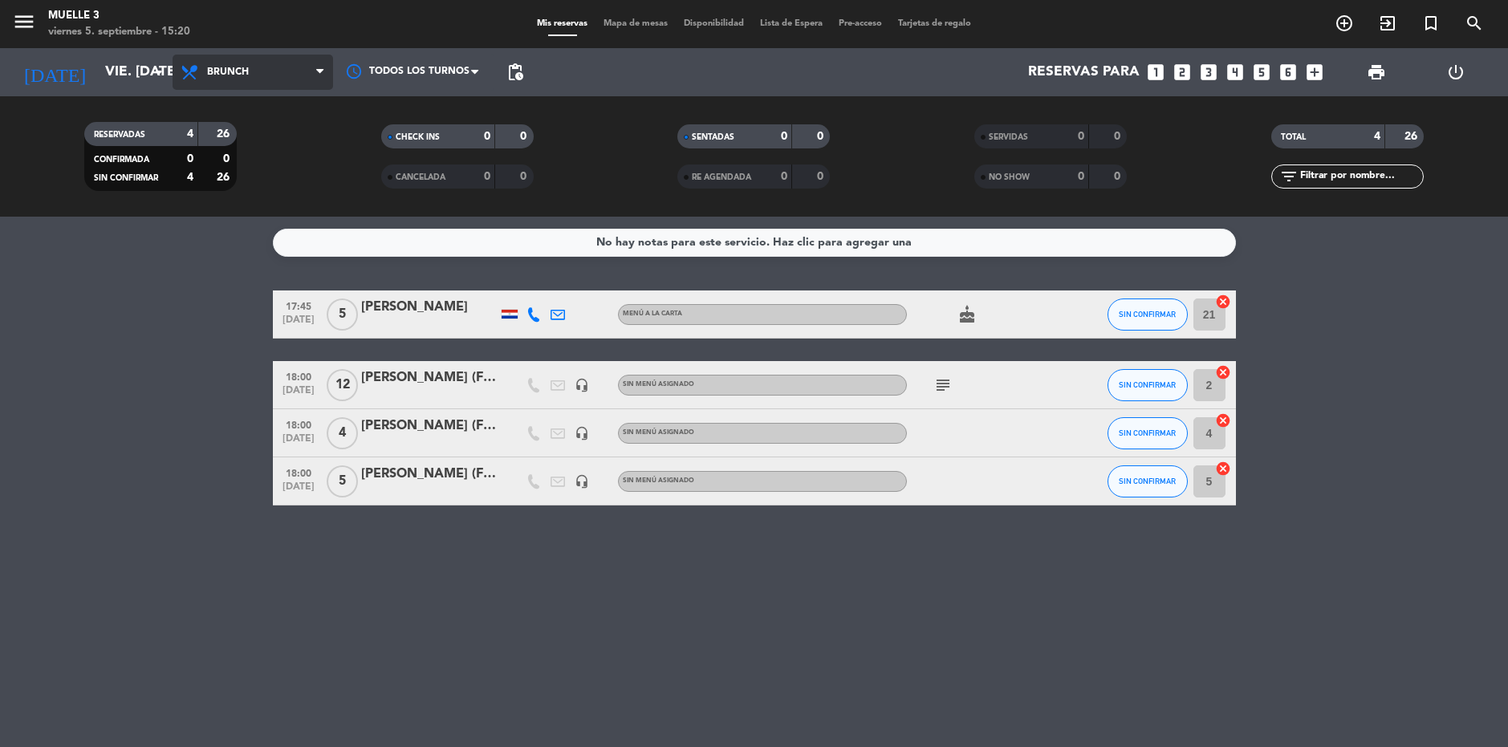
click at [325, 71] on span at bounding box center [324, 72] width 16 height 15
click at [245, 209] on div "menu Muelle 3 viernes 5. septiembre - 15:20 Mis reservas Mapa de mesas Disponib…" at bounding box center [754, 108] width 1508 height 217
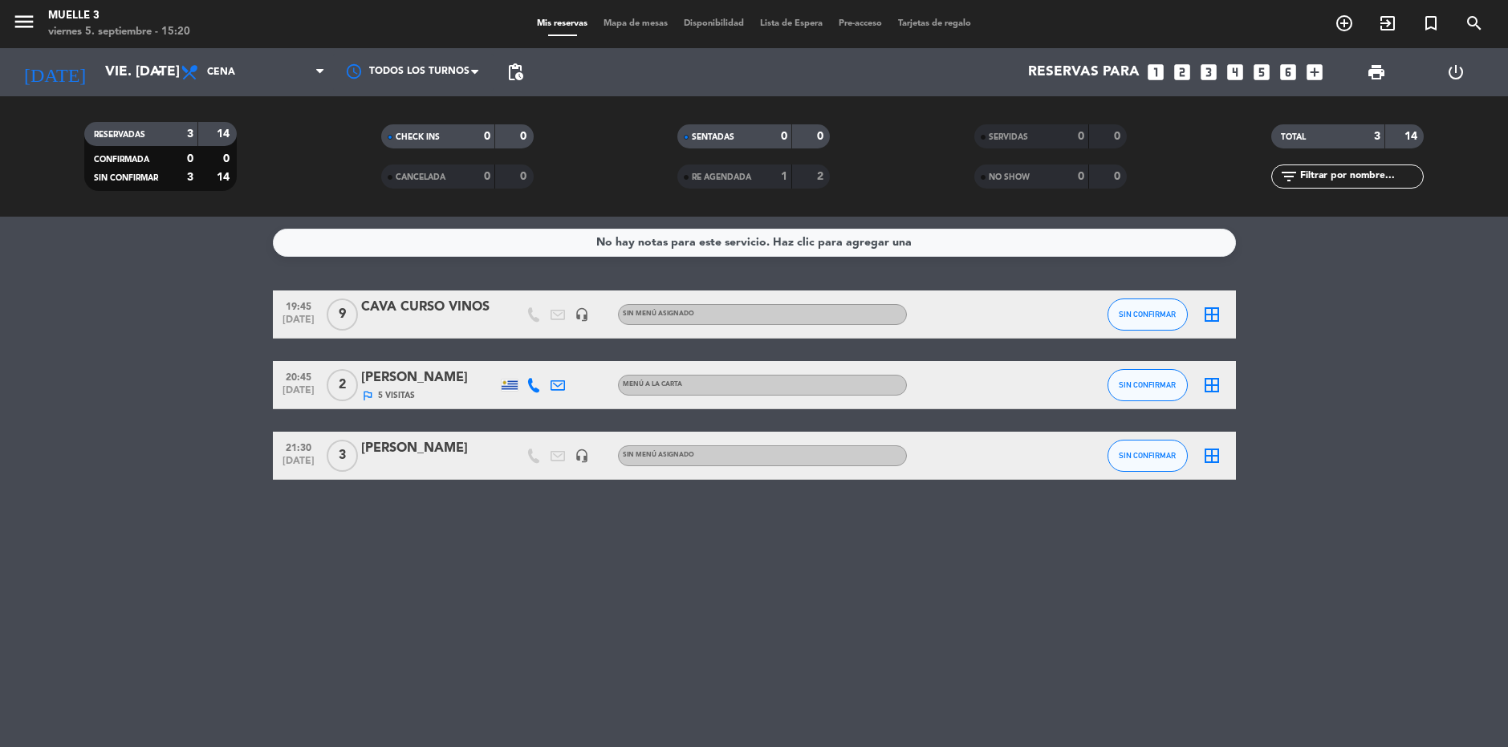
click at [1217, 459] on icon "border_all" at bounding box center [1211, 455] width 19 height 19
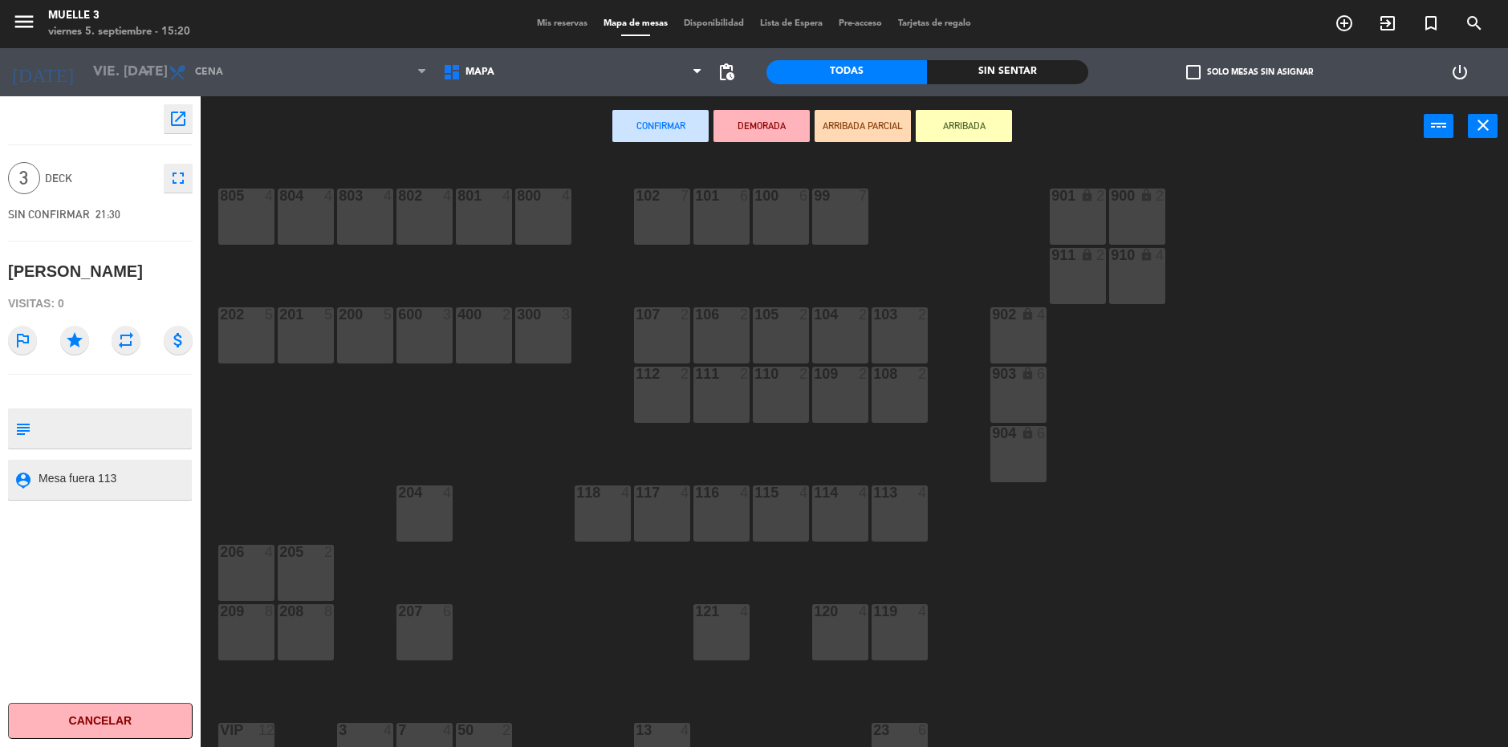
click at [894, 514] on div "113 4" at bounding box center [899, 513] width 56 height 56
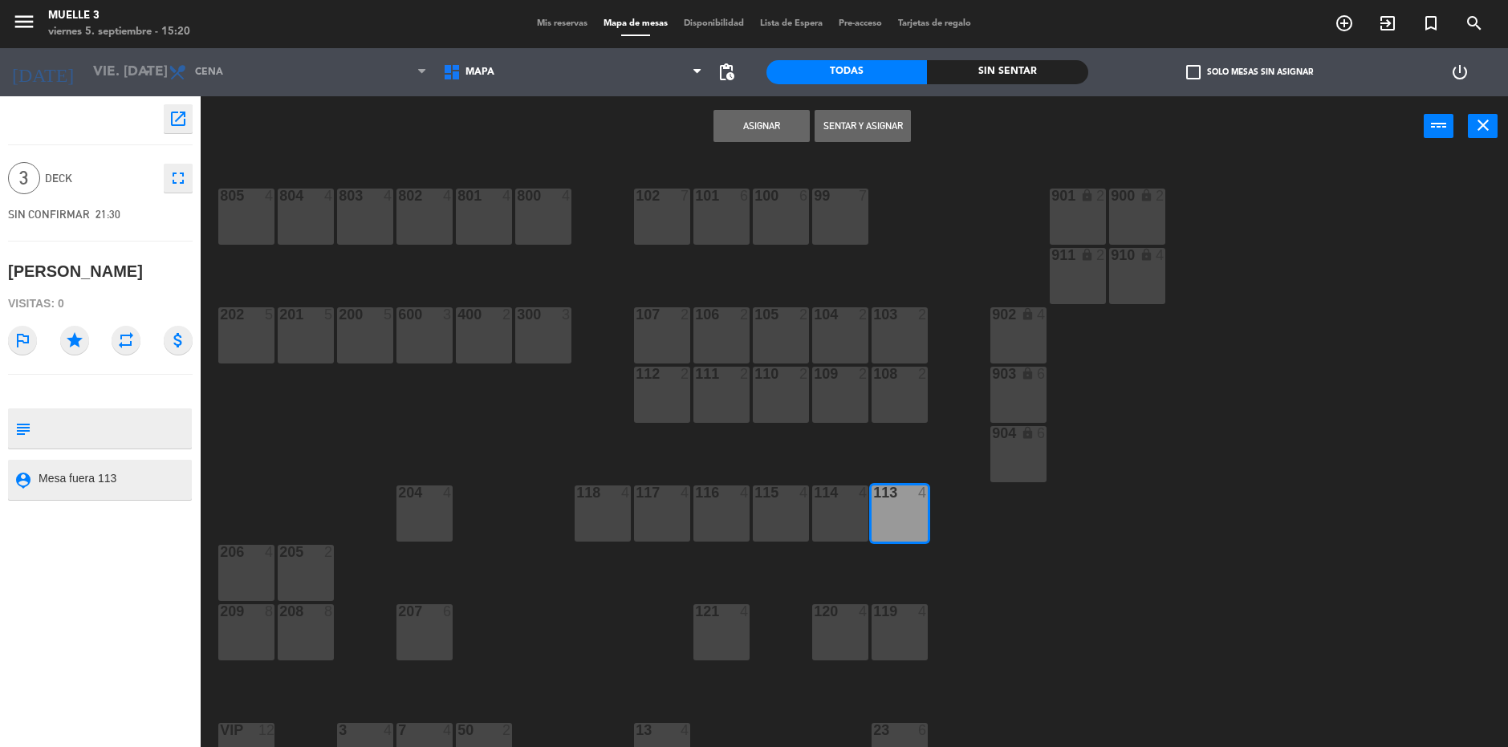
click at [758, 129] on button "Asignar" at bounding box center [761, 126] width 96 height 32
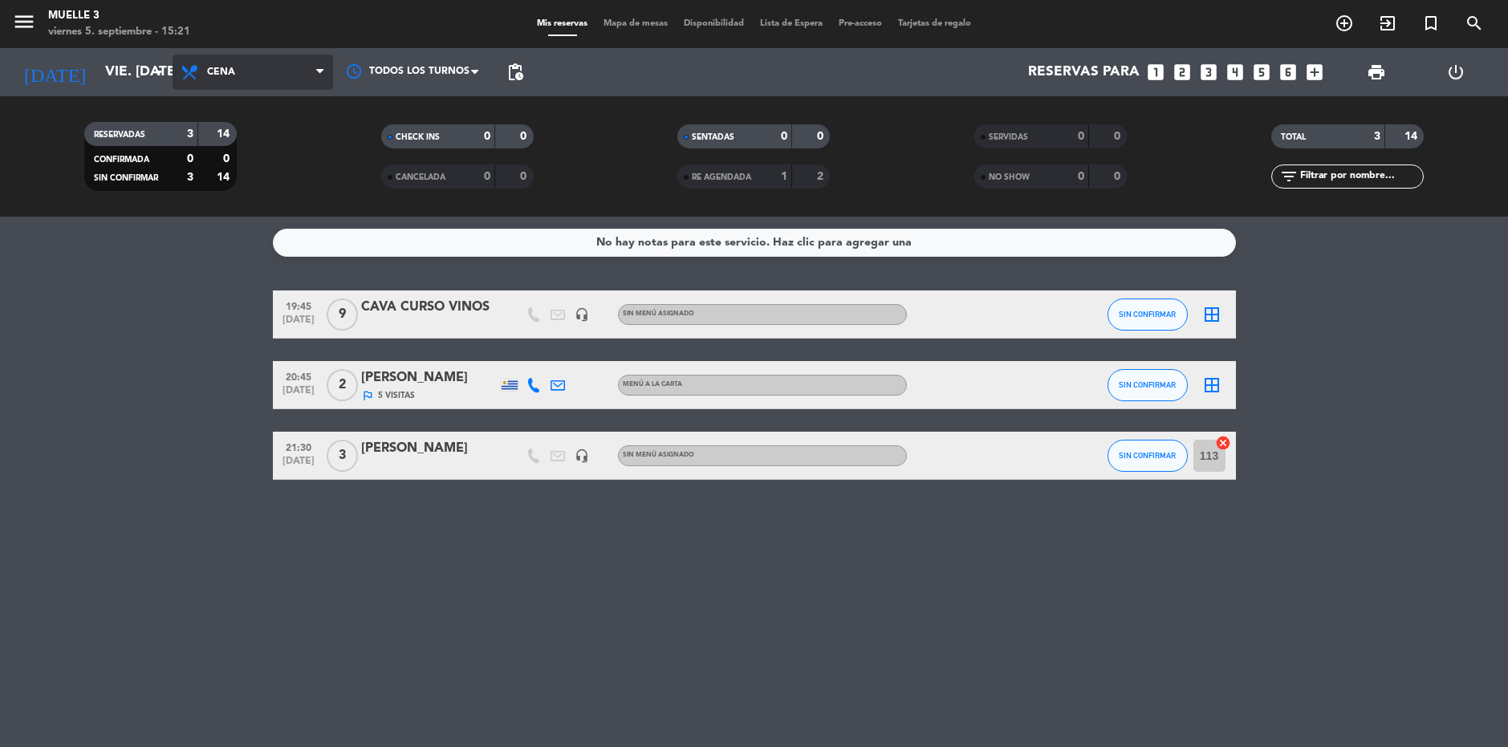
click at [325, 79] on span at bounding box center [324, 72] width 16 height 15
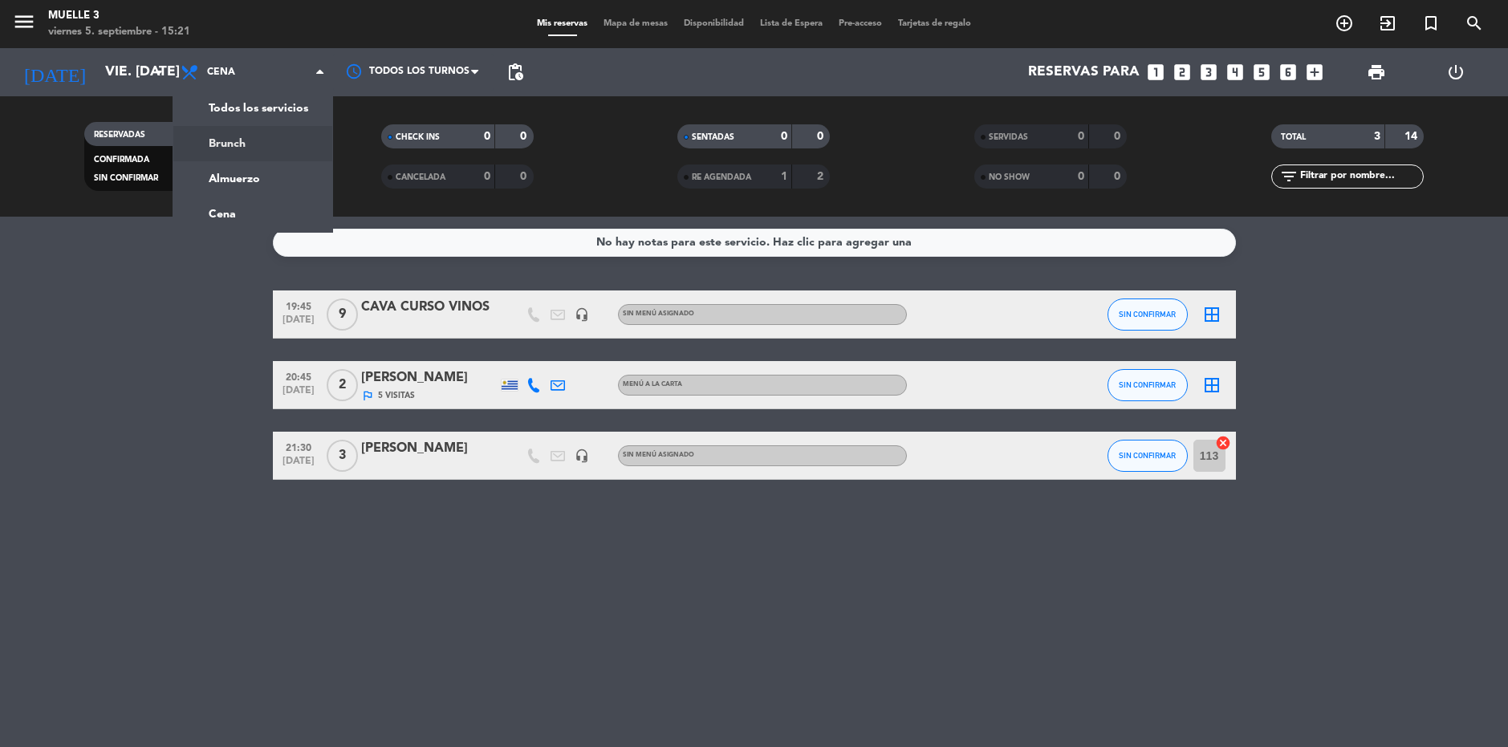
click at [294, 144] on div "menu Muelle 3 viernes 5. septiembre - 15:21 Mis reservas Mapa de mesas Disponib…" at bounding box center [754, 108] width 1508 height 217
